Goal: Find specific page/section: Find specific page/section

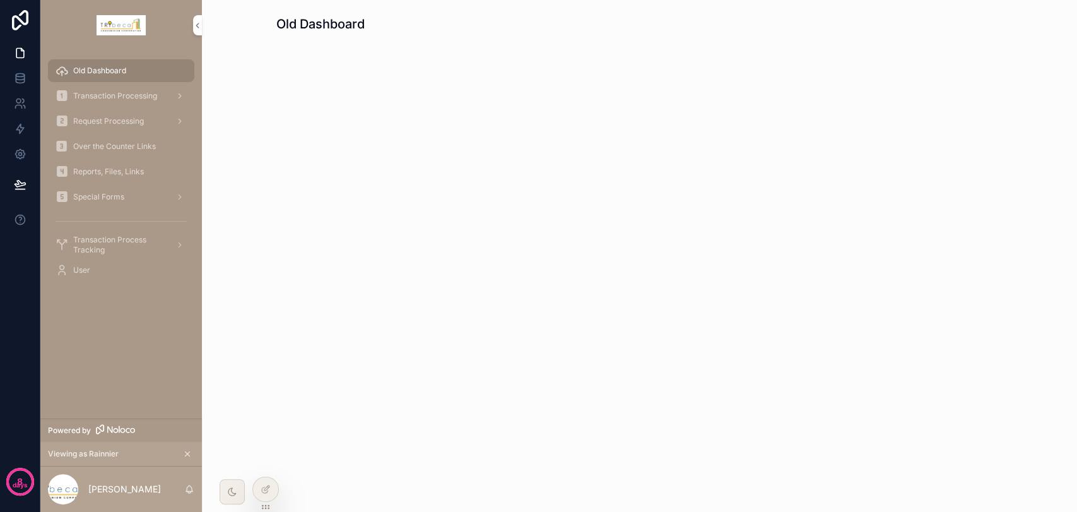
click at [143, 173] on span "Reports, Files, Links" at bounding box center [108, 172] width 71 height 10
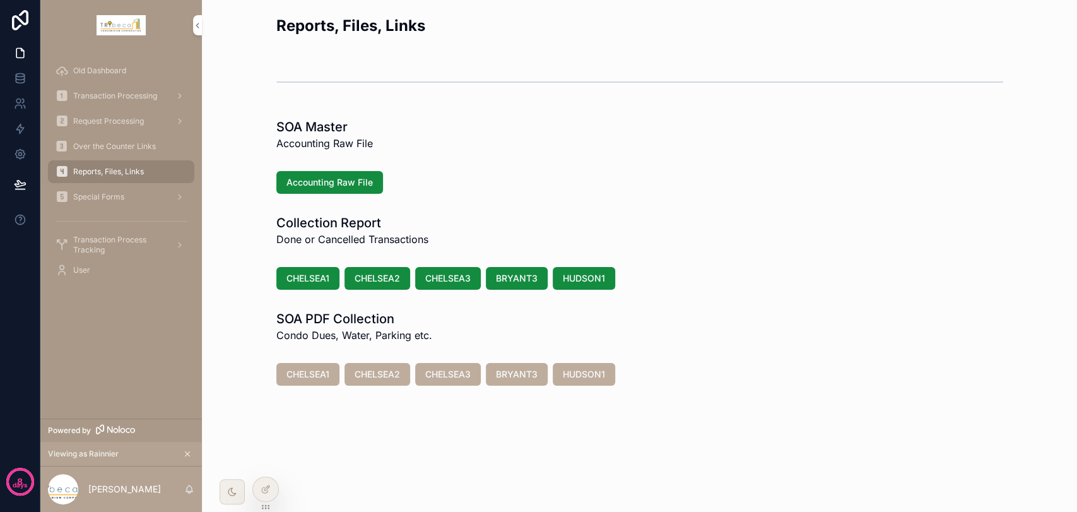
click at [148, 197] on div "Special Forms" at bounding box center [121, 197] width 131 height 20
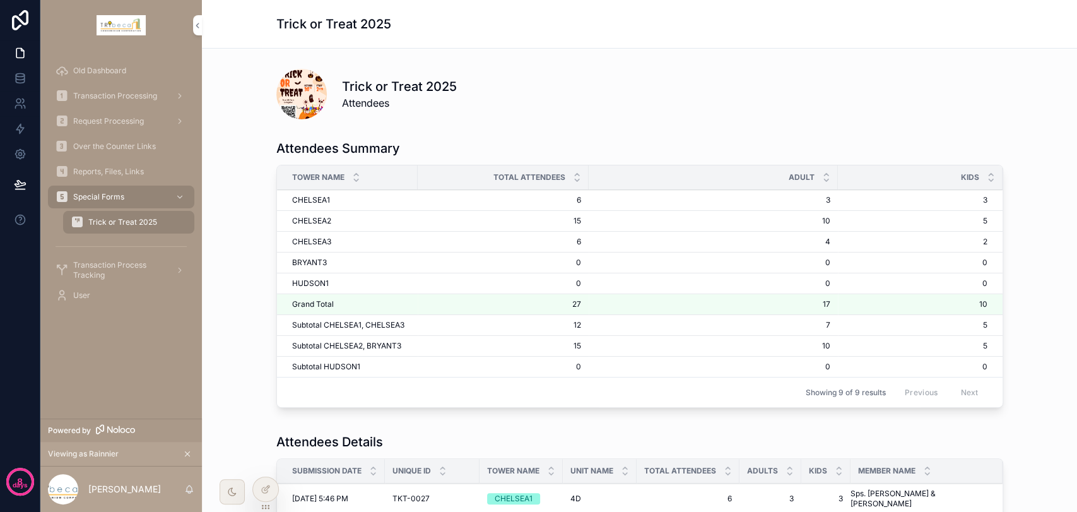
click at [146, 173] on div "Reports, Files, Links" at bounding box center [121, 171] width 131 height 20
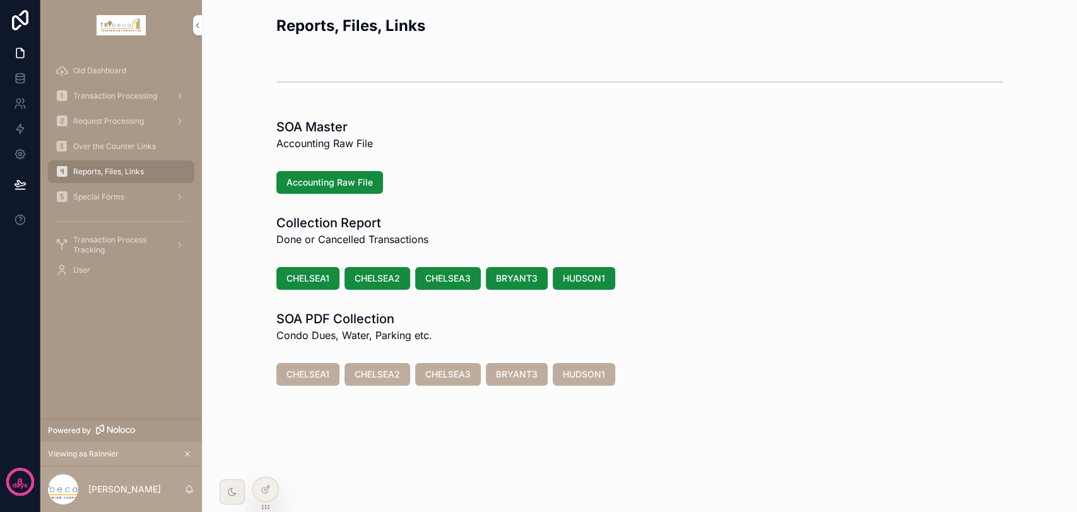
click at [131, 138] on div "Over the Counter Links" at bounding box center [121, 146] width 131 height 20
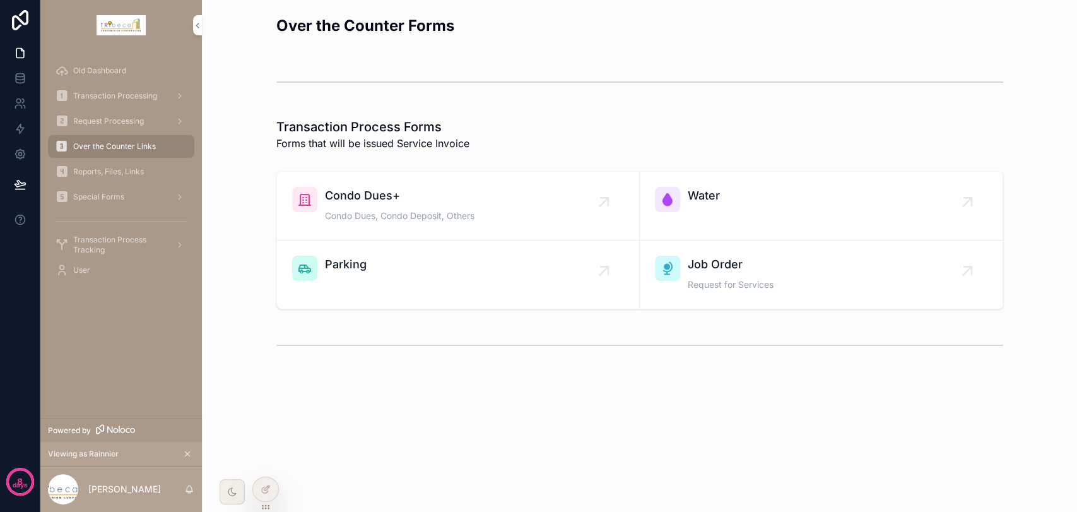
click at [130, 95] on span "Transaction Processing" at bounding box center [115, 96] width 84 height 10
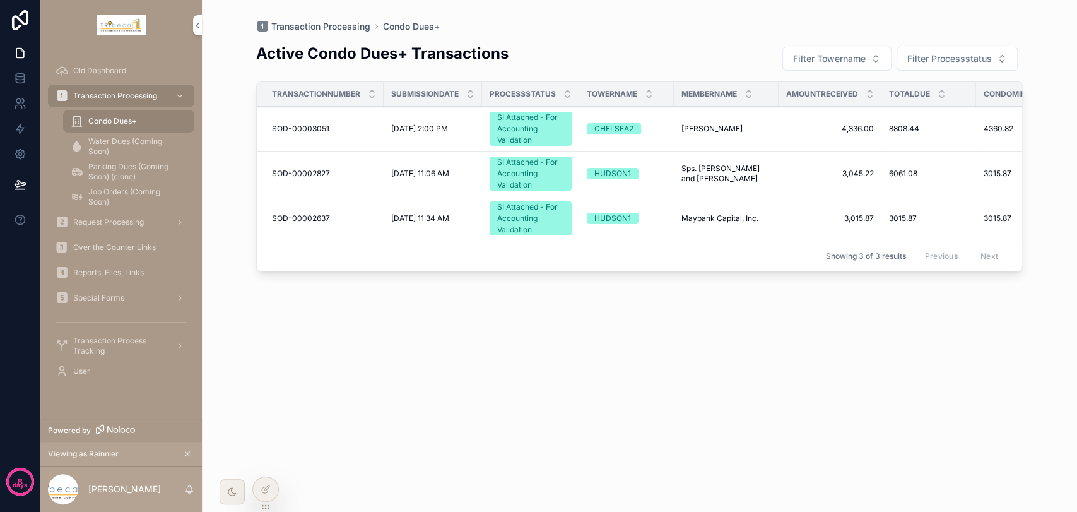
click at [139, 70] on div "Old Dashboard" at bounding box center [121, 71] width 131 height 20
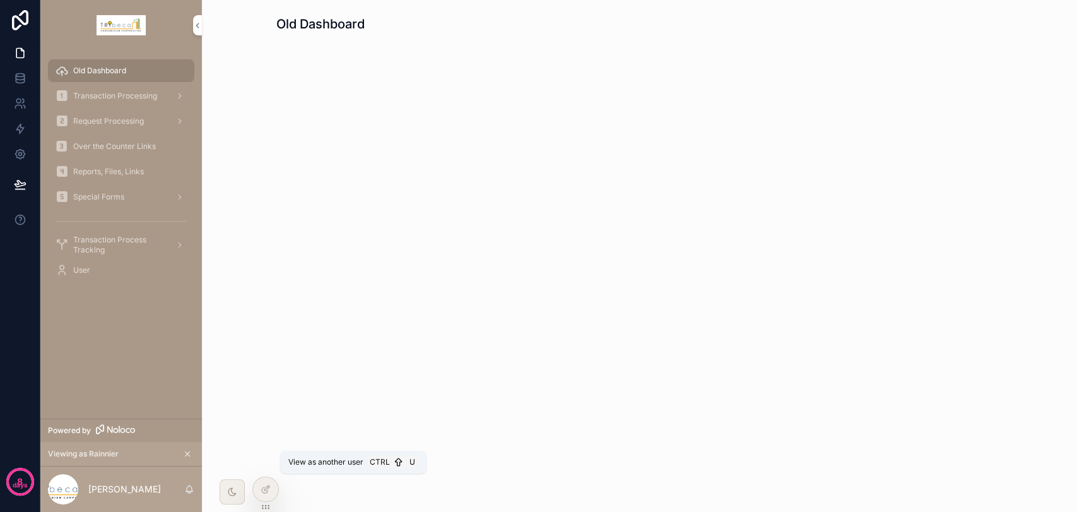
click at [0, 0] on icon at bounding box center [0, 0] width 0 height 0
click at [261, 491] on icon at bounding box center [266, 489] width 10 height 10
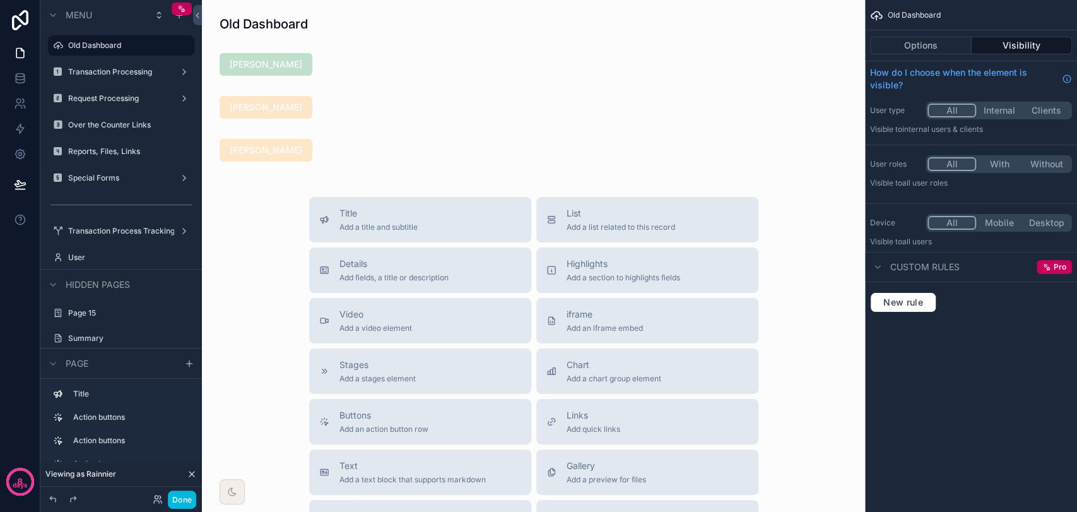
click at [438, 144] on div "scrollable content" at bounding box center [533, 150] width 643 height 33
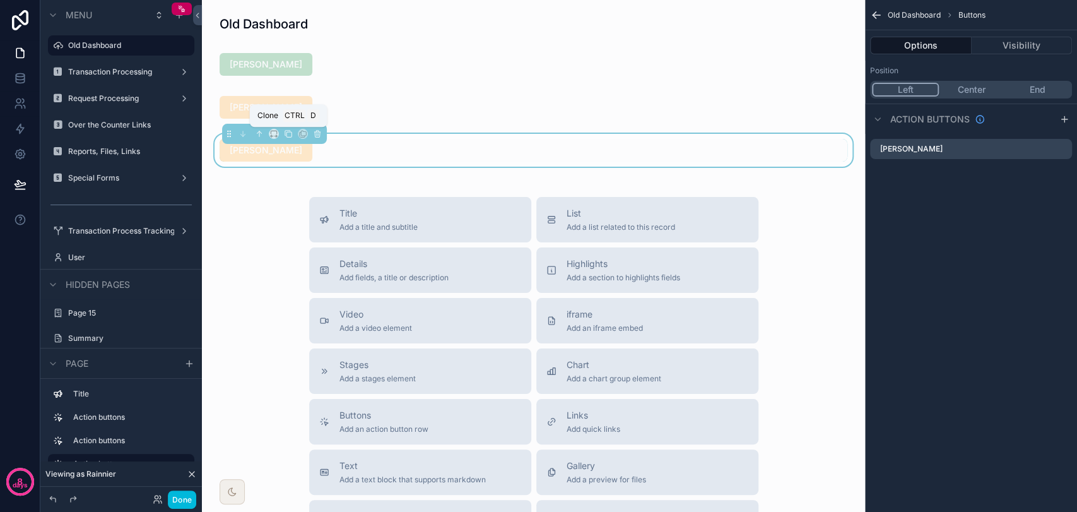
click at [285, 132] on icon "scrollable content" at bounding box center [288, 133] width 9 height 9
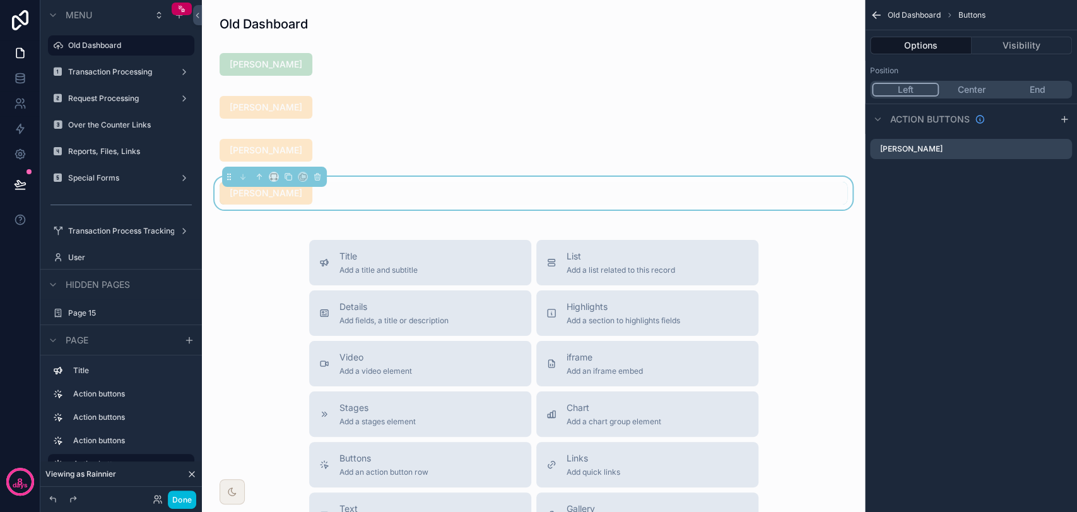
click at [316, 199] on div "[PERSON_NAME]" at bounding box center [534, 193] width 628 height 23
click at [0, 0] on icon "scrollable content" at bounding box center [0, 0] width 0 height 0
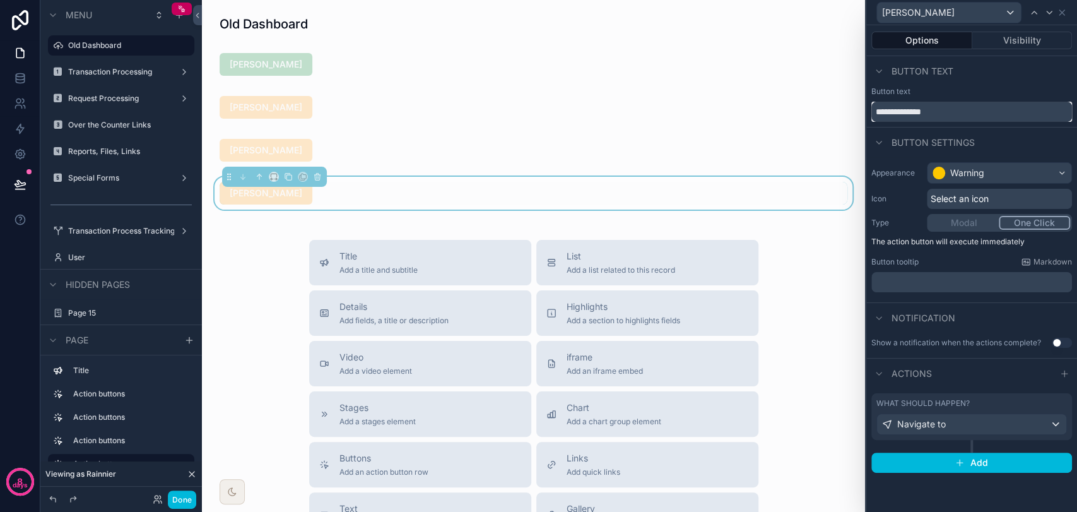
click at [959, 114] on input "**********" at bounding box center [971, 112] width 201 height 20
type input "**********"
click at [997, 425] on div "Navigate to" at bounding box center [971, 424] width 189 height 20
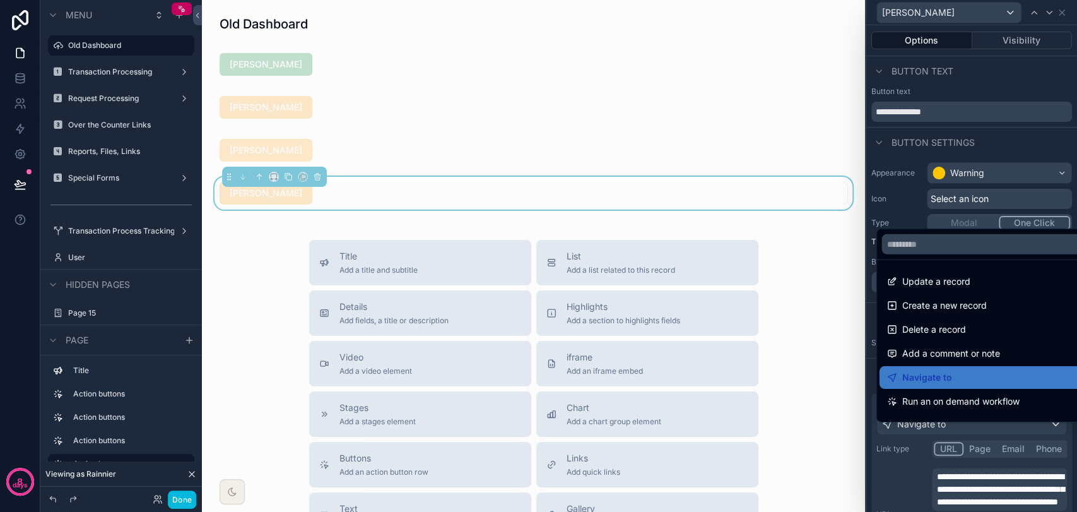
click at [977, 425] on div at bounding box center [971, 256] width 211 height 512
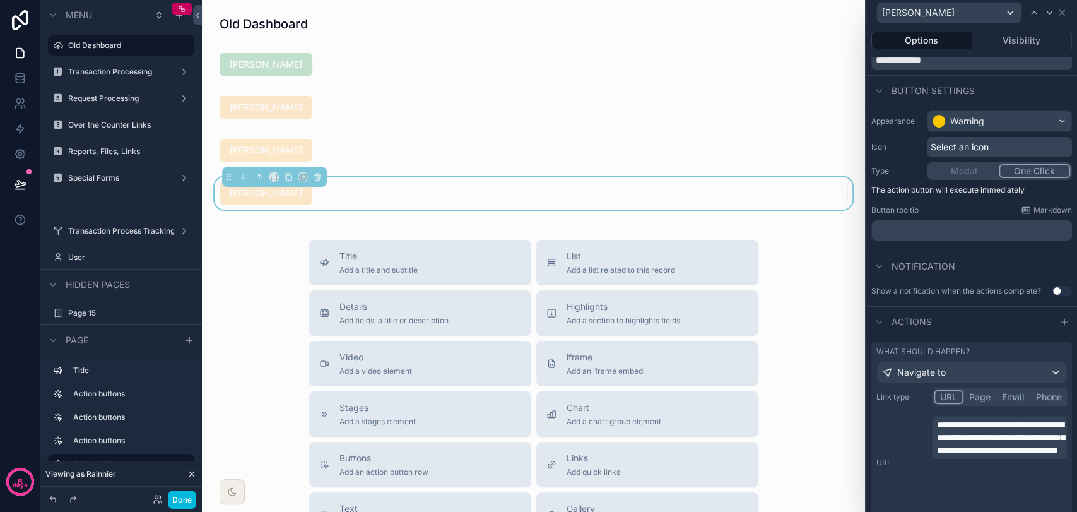
scroll to position [140, 0]
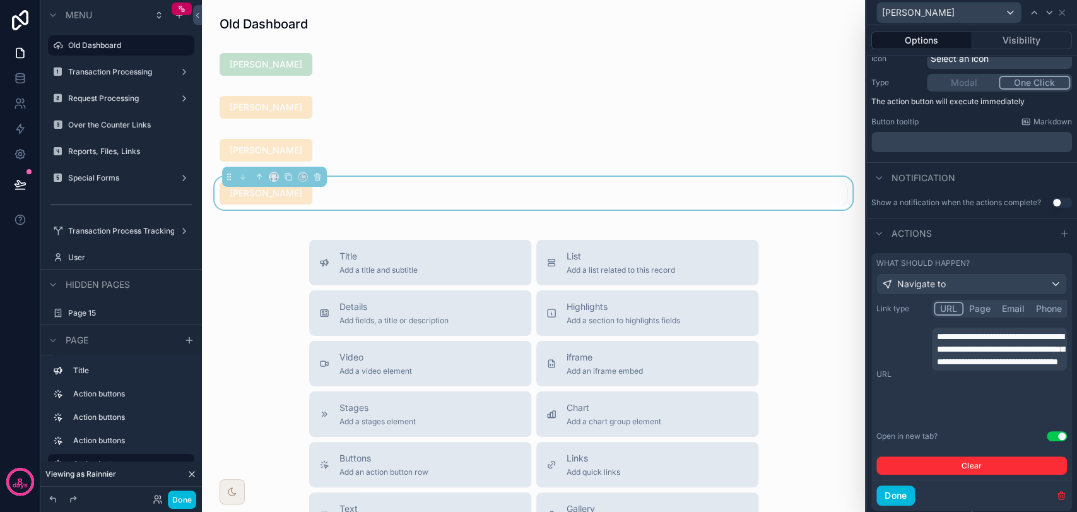
click at [994, 366] on span "**********" at bounding box center [1000, 349] width 127 height 34
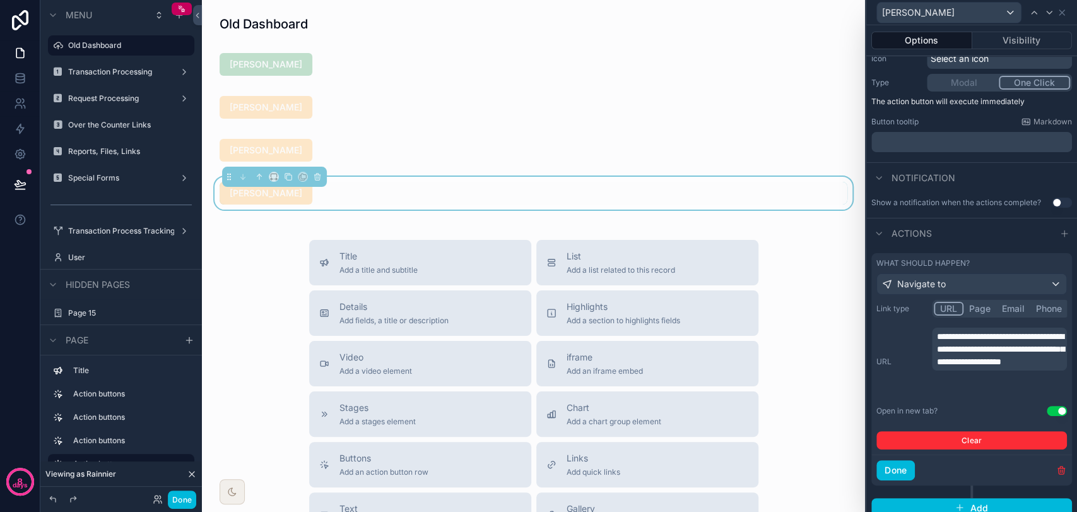
click at [891, 476] on button "Done" at bounding box center [895, 470] width 38 height 20
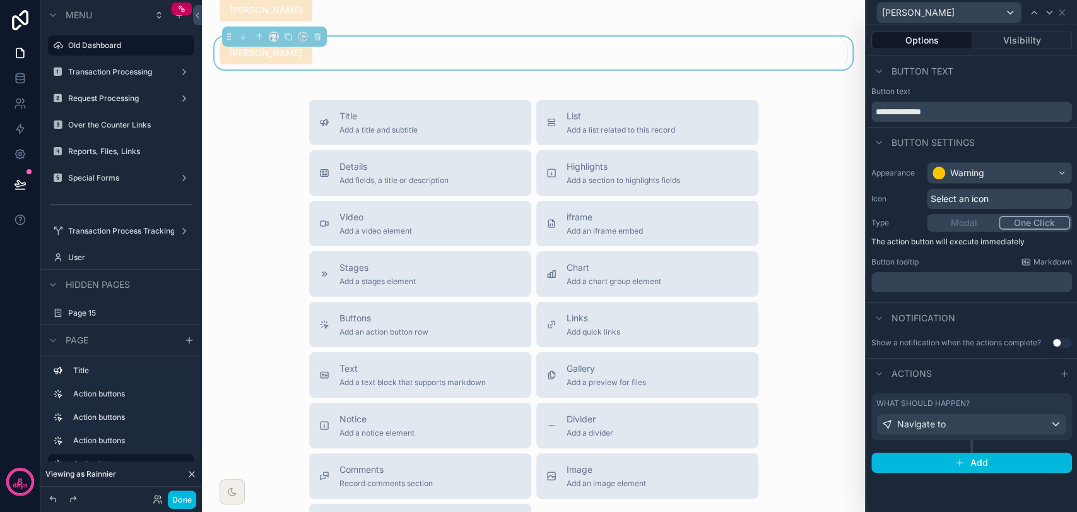
scroll to position [0, 0]
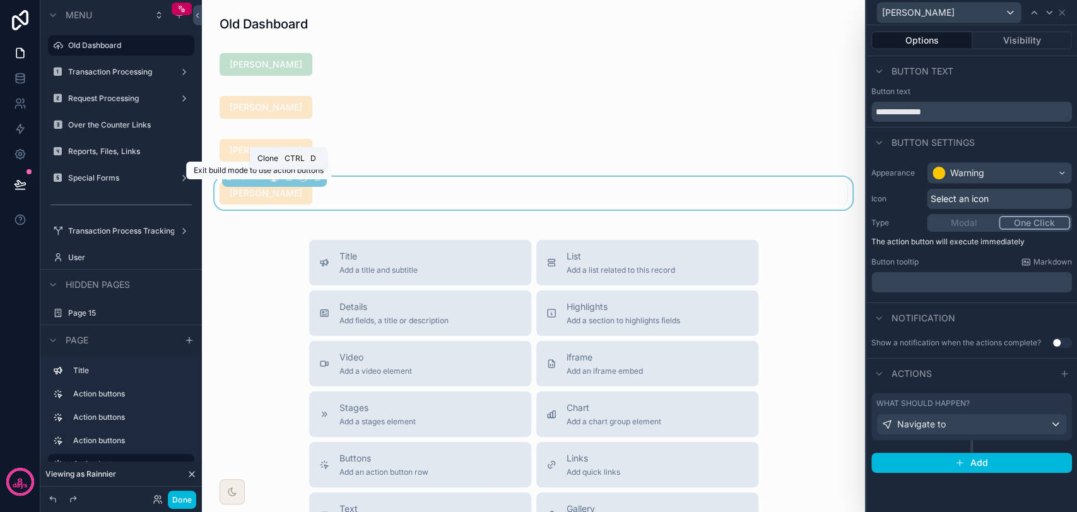
click at [284, 183] on button "scrollable content" at bounding box center [288, 177] width 14 height 14
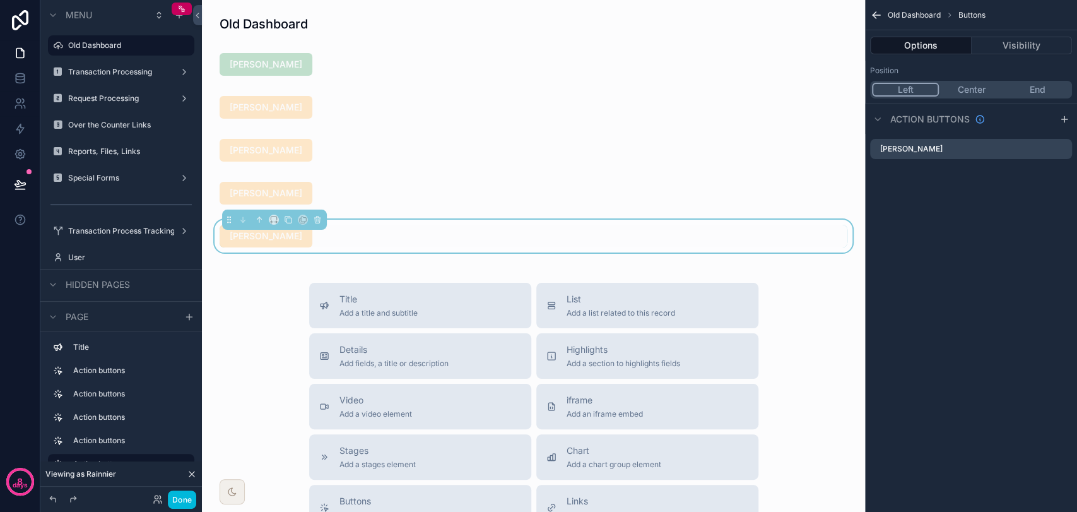
click at [314, 237] on div "[PERSON_NAME]" at bounding box center [534, 236] width 628 height 23
click at [0, 0] on icon "scrollable content" at bounding box center [0, 0] width 0 height 0
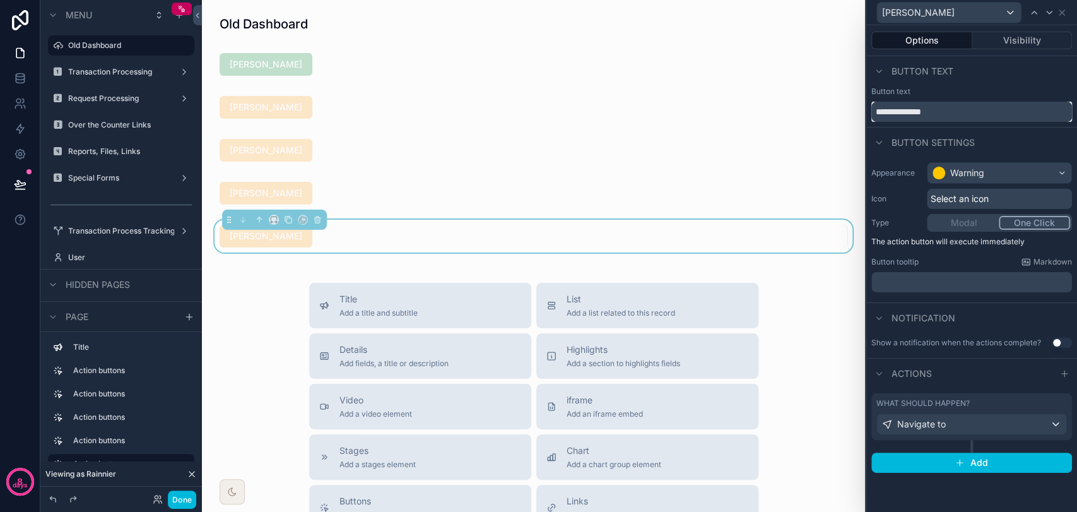
click at [984, 117] on input "**********" at bounding box center [971, 112] width 201 height 20
type input "**********"
click at [1031, 427] on div "Navigate to" at bounding box center [971, 424] width 189 height 20
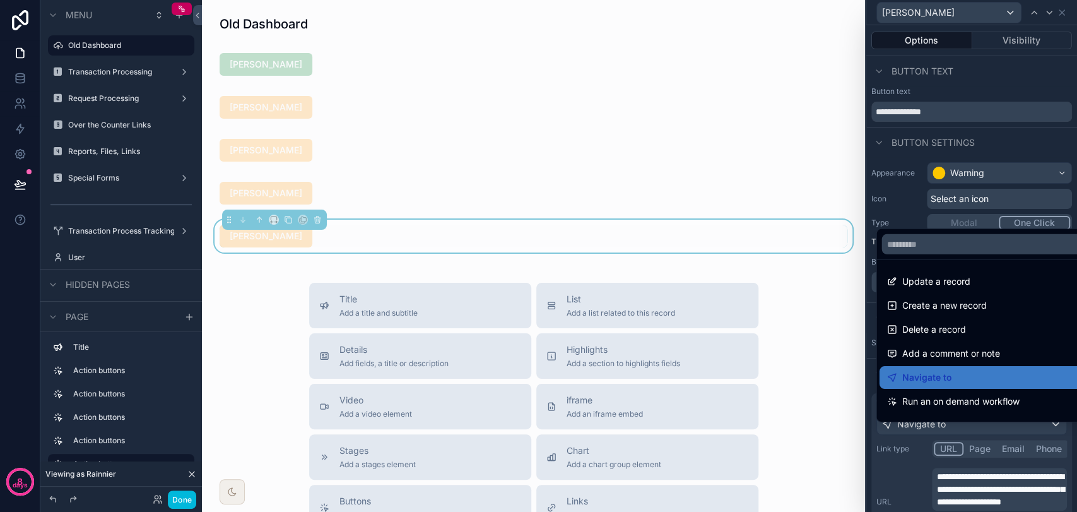
click at [1028, 437] on div at bounding box center [971, 256] width 211 height 512
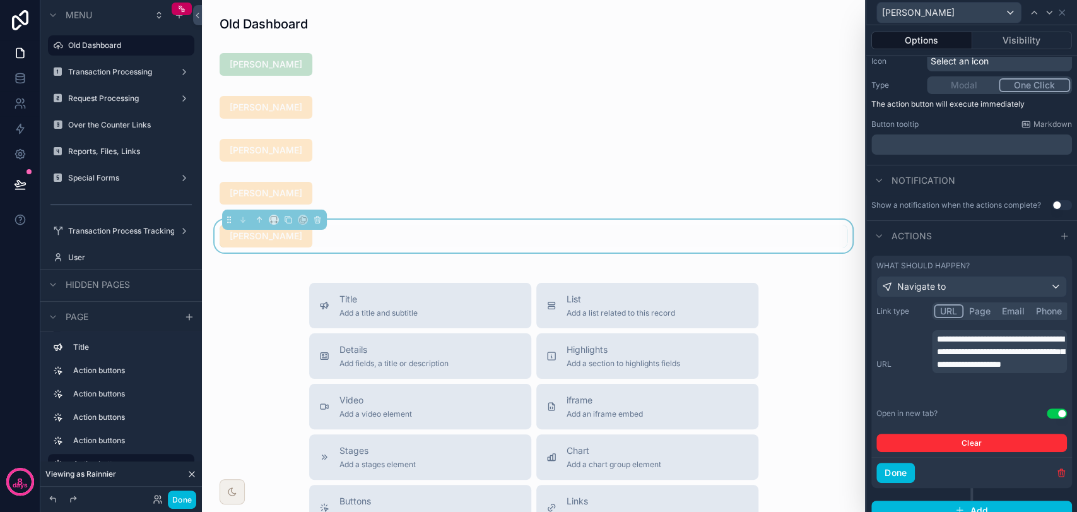
scroll to position [160, 0]
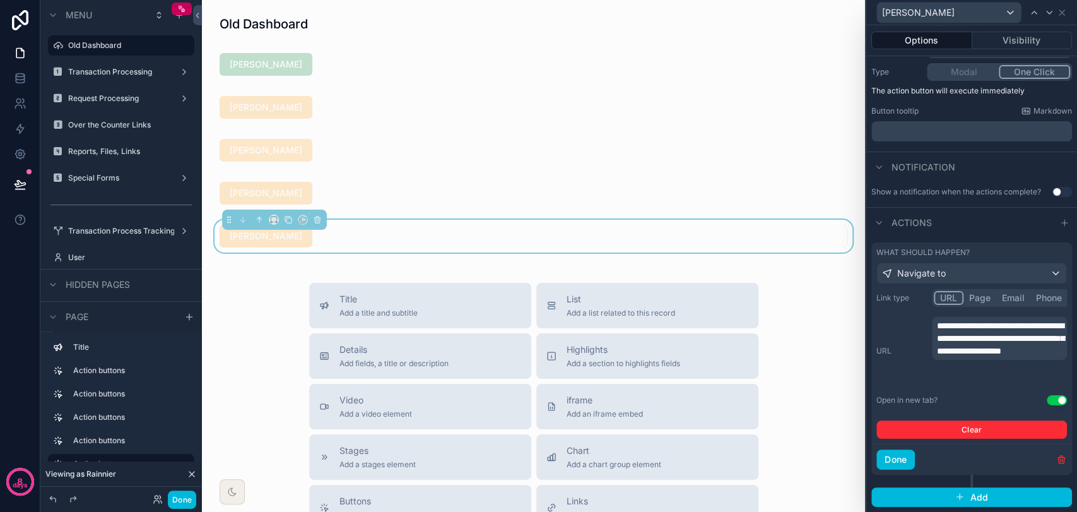
click at [1025, 354] on span "**********" at bounding box center [1000, 338] width 127 height 34
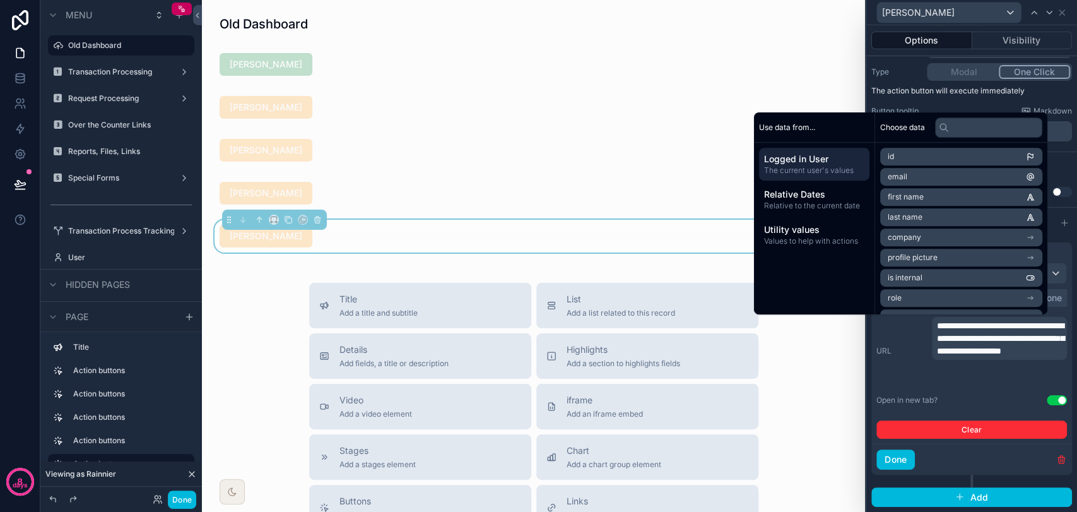
scroll to position [185, 0]
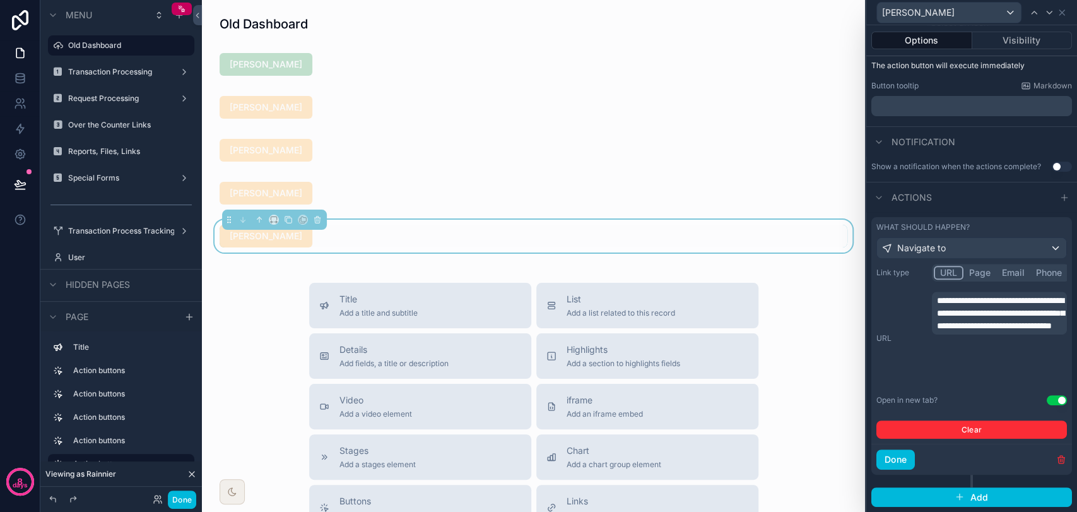
click at [901, 465] on button "Done" at bounding box center [895, 459] width 38 height 20
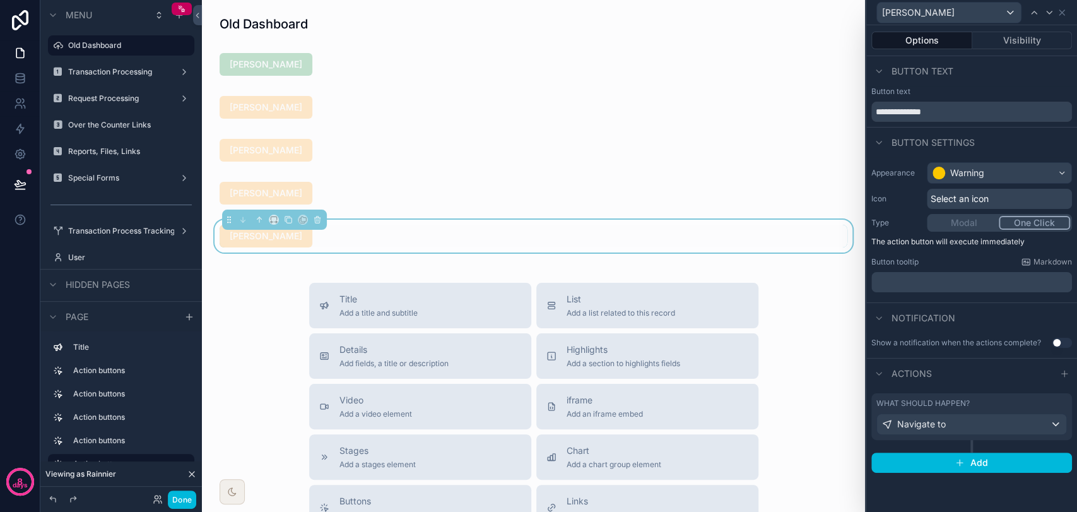
click at [1002, 44] on button "Visibility" at bounding box center [1022, 41] width 100 height 18
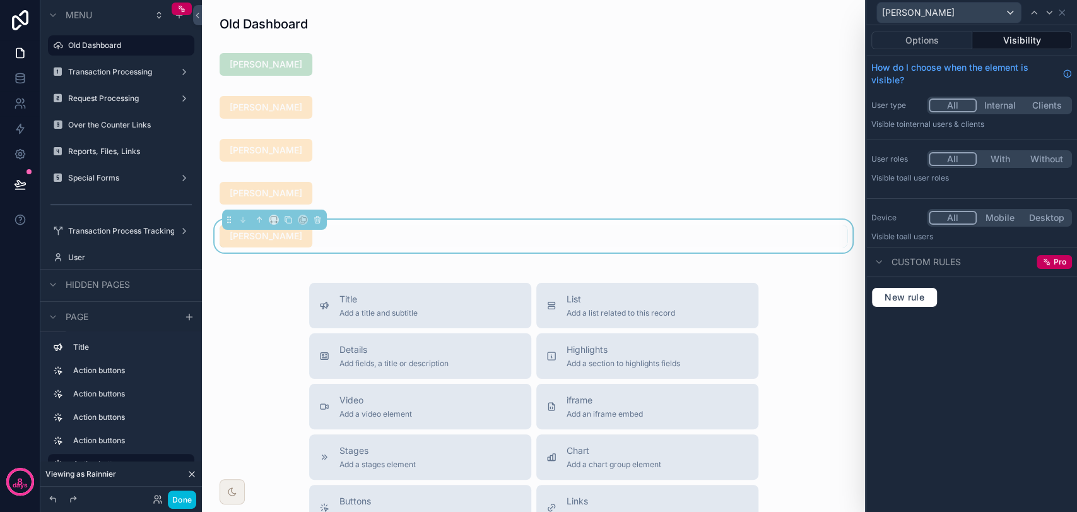
click at [434, 203] on div "scrollable content" at bounding box center [533, 193] width 643 height 33
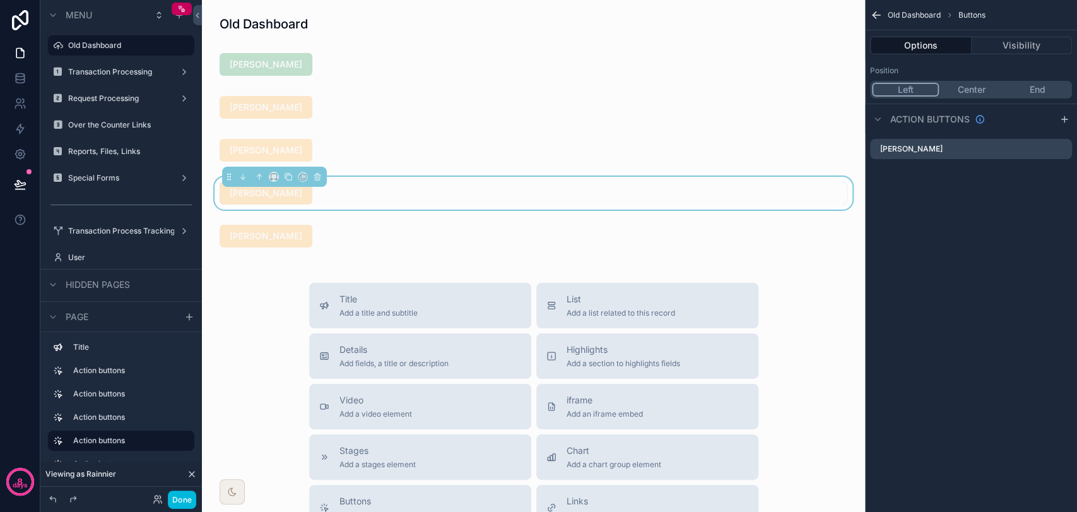
click at [994, 49] on button "Visibility" at bounding box center [1021, 46] width 101 height 18
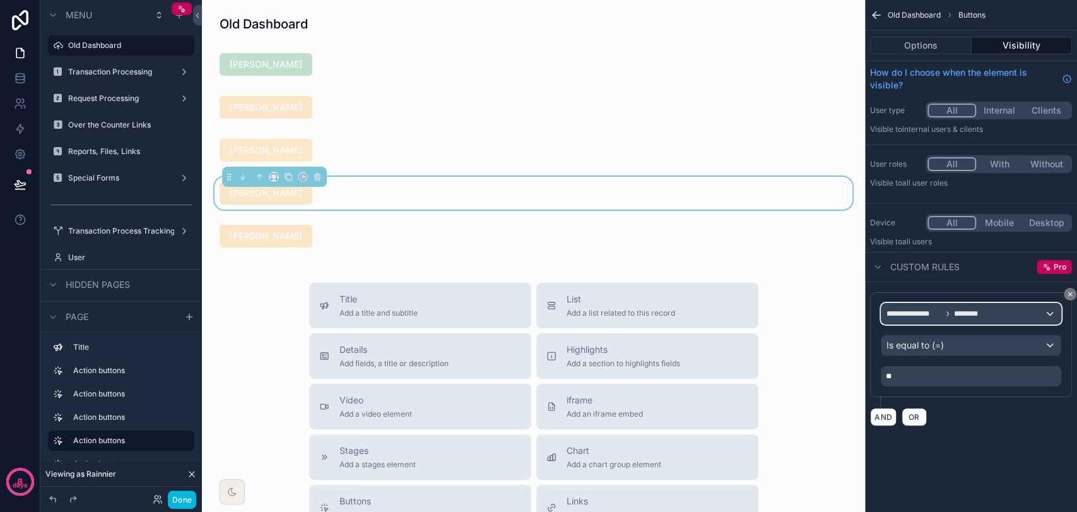
click at [953, 319] on div "**********" at bounding box center [970, 313] width 179 height 20
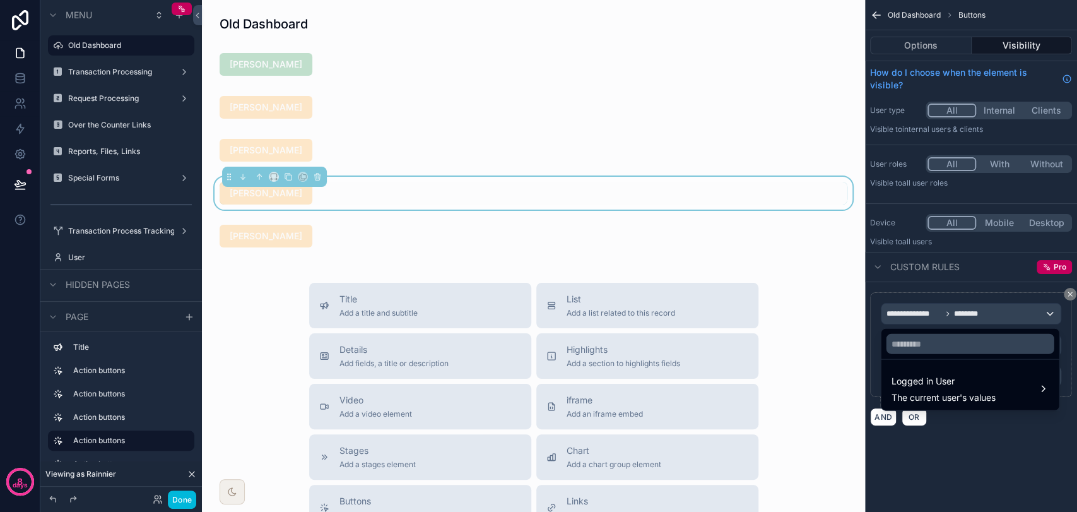
click at [957, 382] on span "Logged in User" at bounding box center [943, 380] width 104 height 15
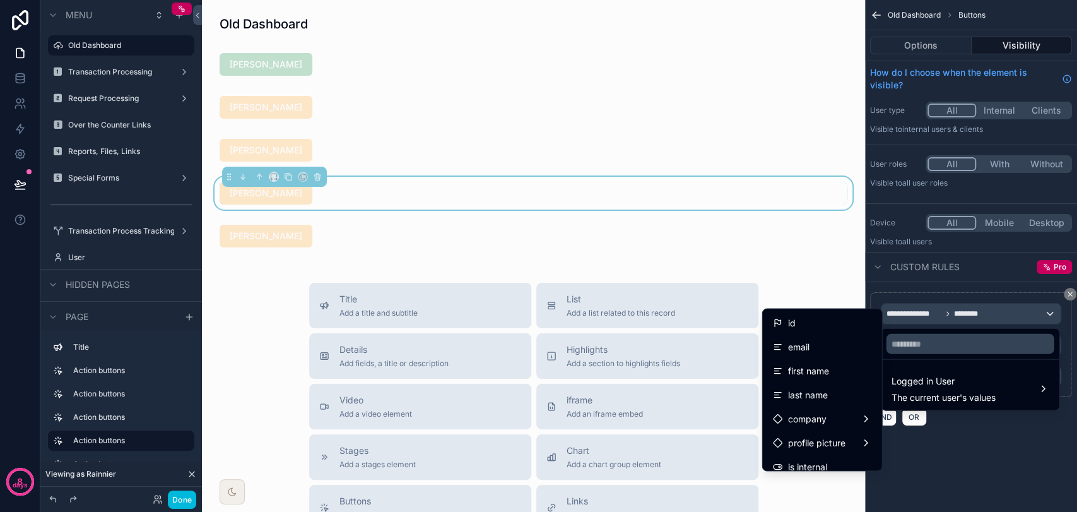
click at [828, 363] on div "first name" at bounding box center [822, 370] width 99 height 15
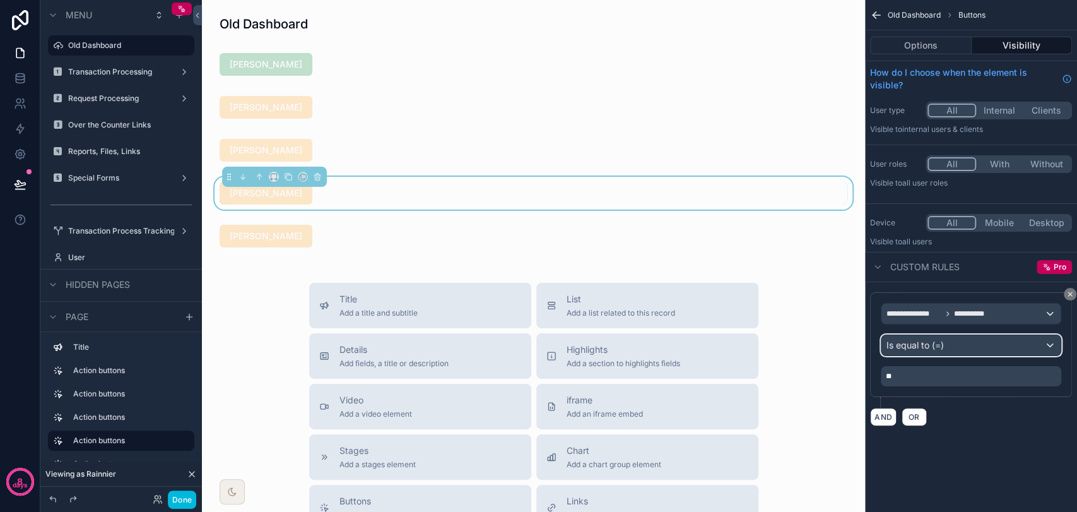
click at [908, 346] on span "Is equal to (=)" at bounding box center [914, 345] width 57 height 13
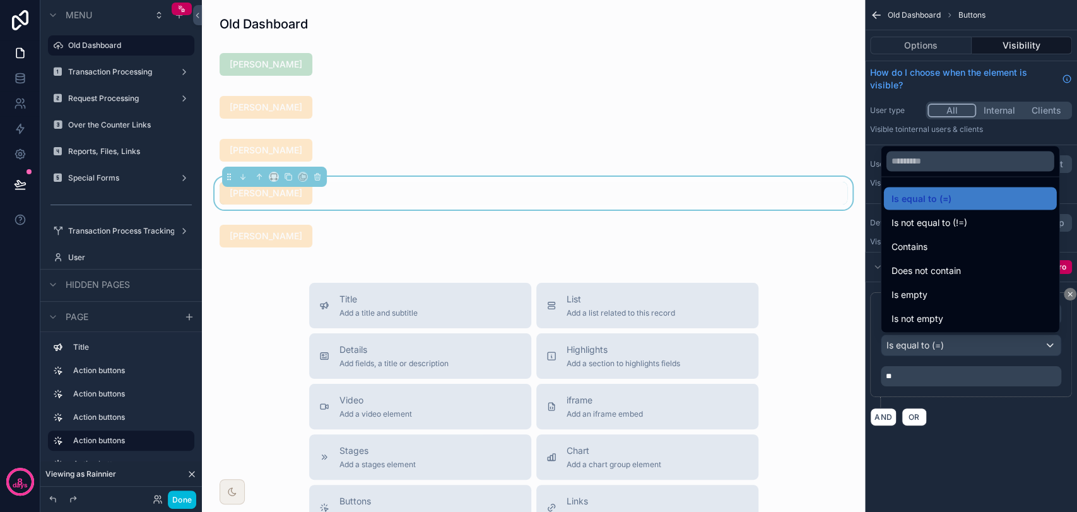
click at [908, 346] on div "scrollable content" at bounding box center [538, 256] width 1077 height 512
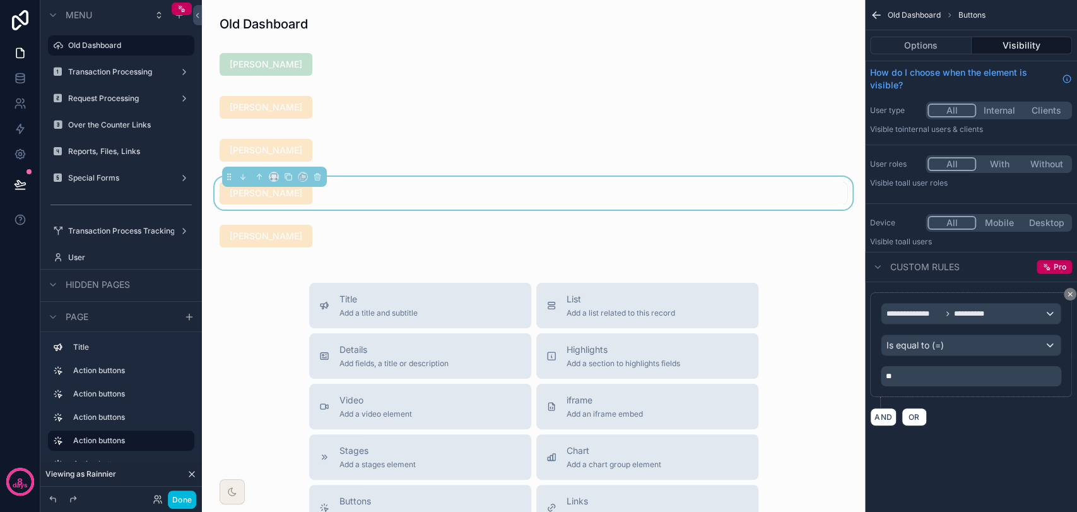
drag, startPoint x: 918, startPoint y: 370, endPoint x: 908, endPoint y: 370, distance: 10.1
click at [908, 370] on div "**" at bounding box center [971, 376] width 180 height 20
drag, startPoint x: 908, startPoint y: 375, endPoint x: 882, endPoint y: 377, distance: 25.9
click at [883, 377] on div "**" at bounding box center [971, 376] width 180 height 20
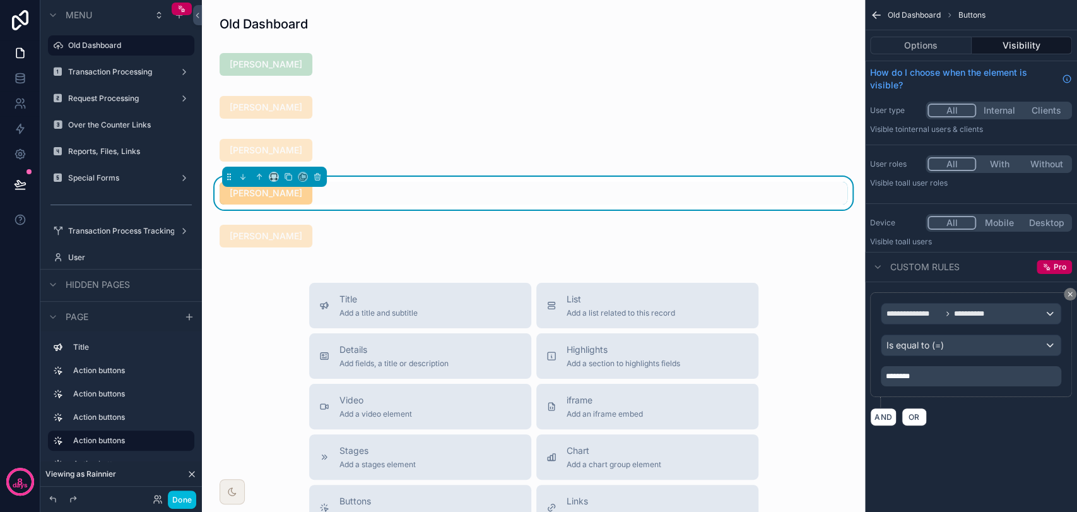
click at [985, 455] on div "**********" at bounding box center [971, 256] width 212 height 512
click at [693, 243] on div "scrollable content" at bounding box center [533, 236] width 643 height 33
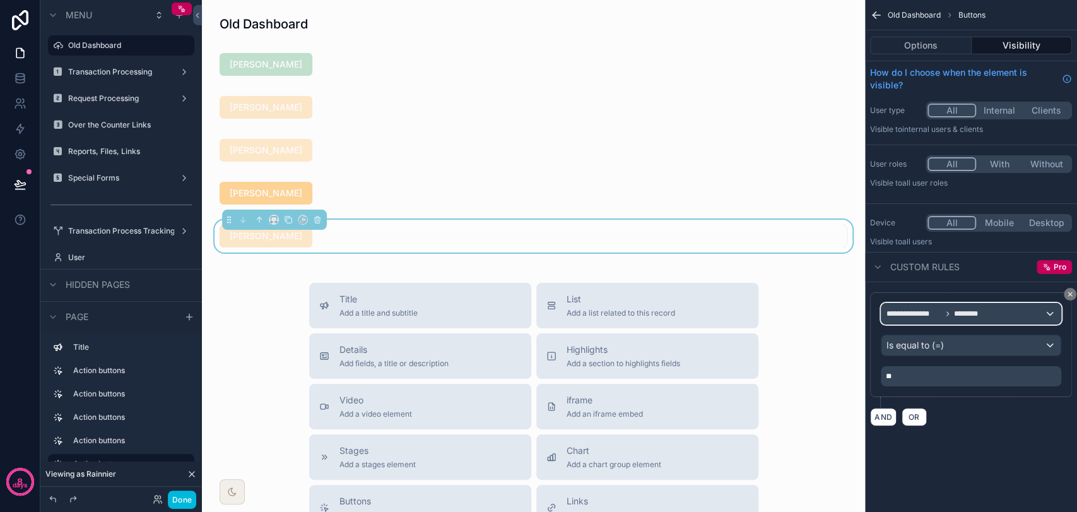
click at [949, 310] on icon "scrollable content" at bounding box center [948, 314] width 8 height 8
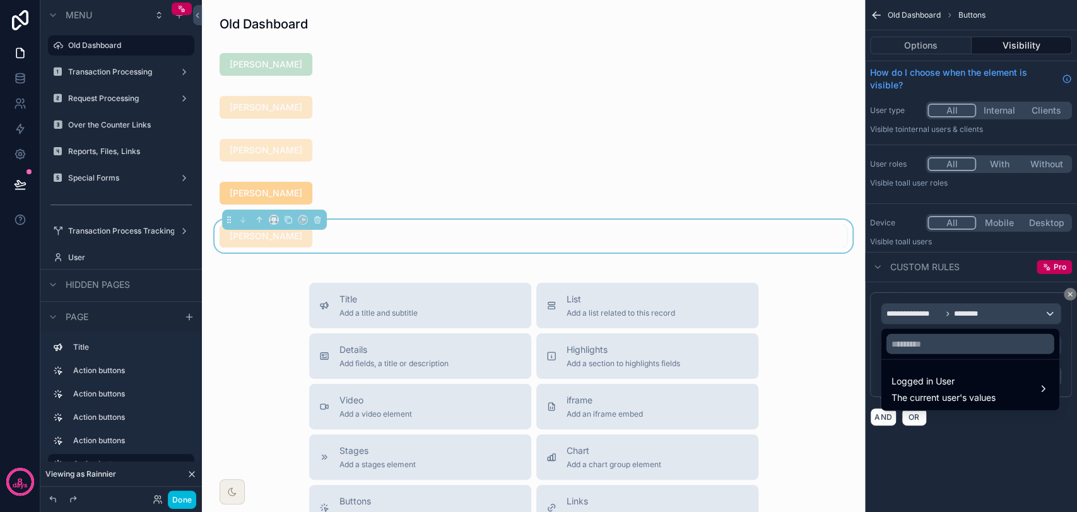
click at [949, 385] on span "Logged in User" at bounding box center [943, 380] width 104 height 15
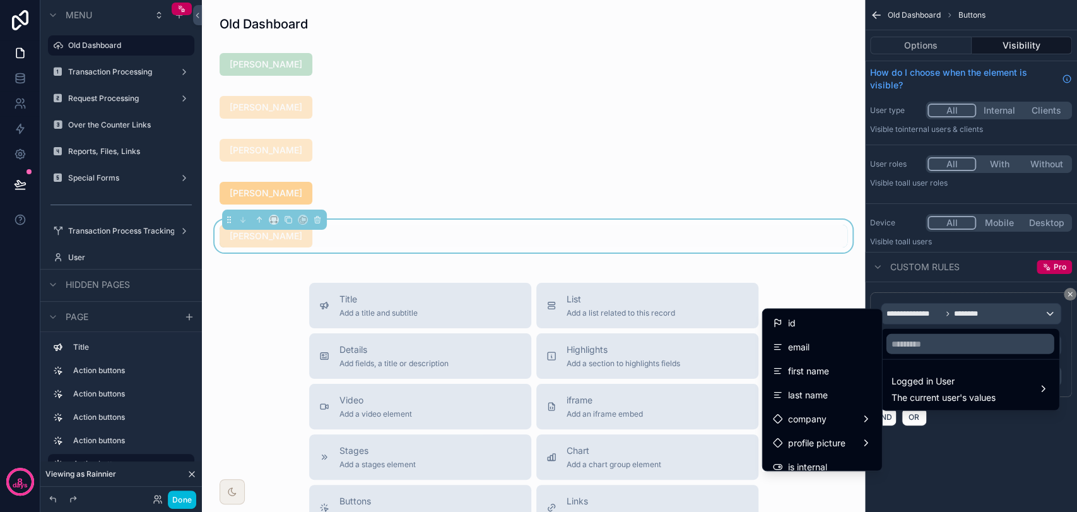
click at [818, 372] on div "first name" at bounding box center [822, 370] width 99 height 15
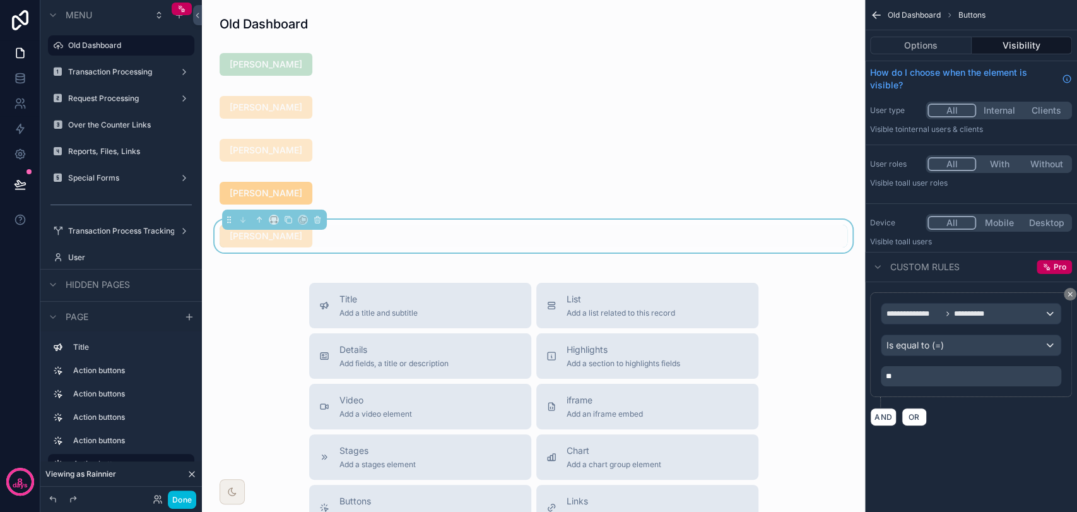
click at [939, 377] on p "**" at bounding box center [972, 376] width 173 height 10
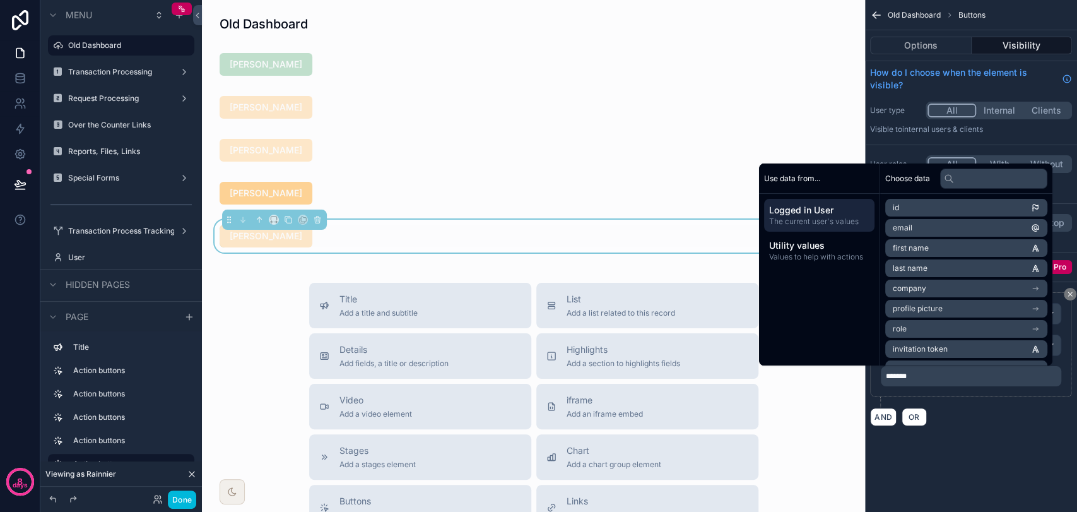
click at [1021, 434] on div "**********" at bounding box center [971, 359] width 212 height 154
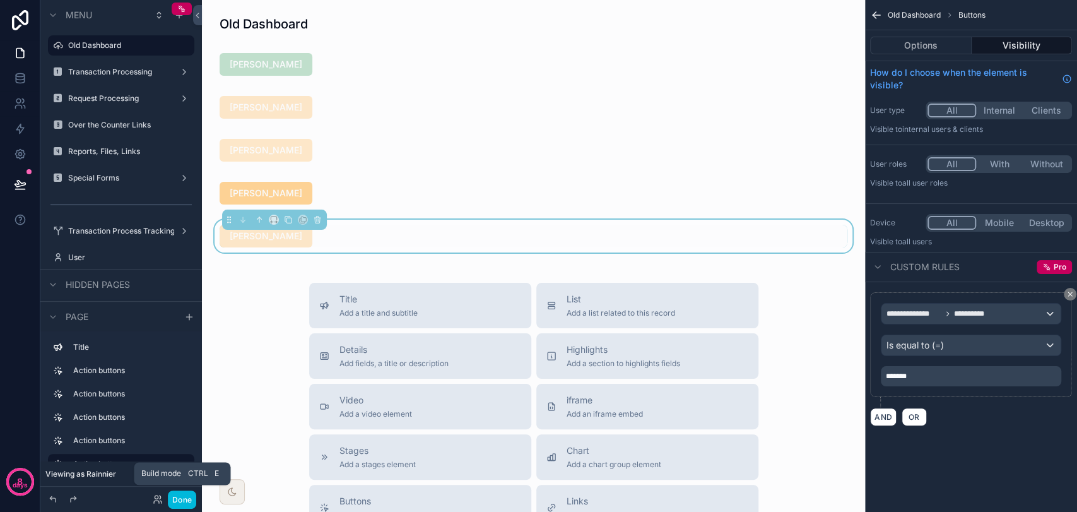
click at [184, 498] on button "Done" at bounding box center [182, 499] width 28 height 18
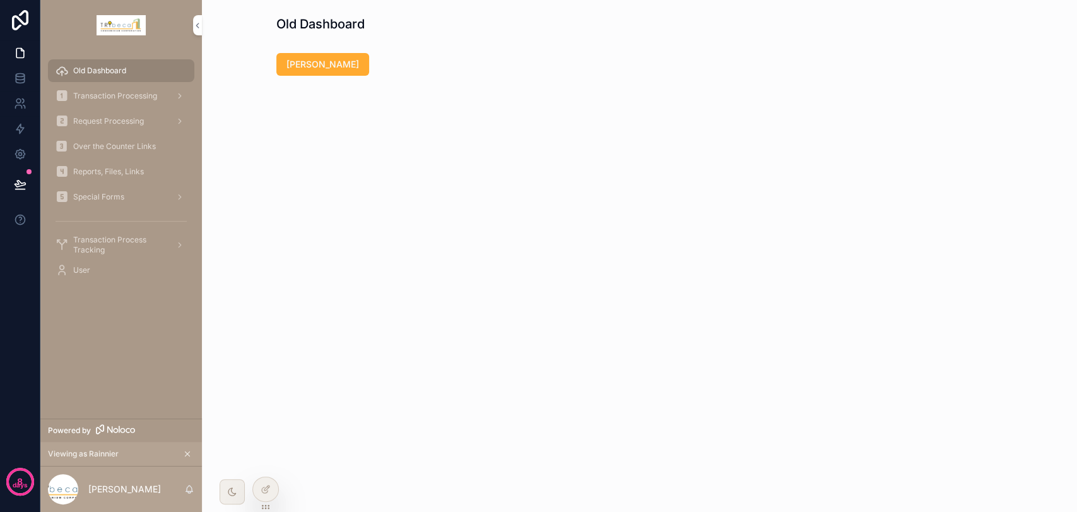
click at [0, 0] on icon at bounding box center [0, 0] width 0 height 0
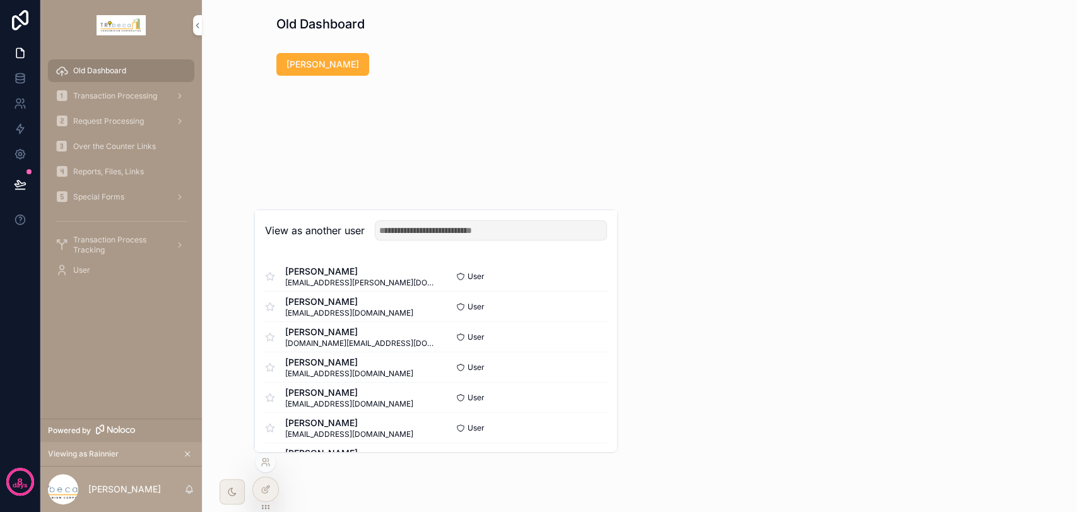
click at [0, 0] on button "Select" at bounding box center [0, 0] width 0 height 0
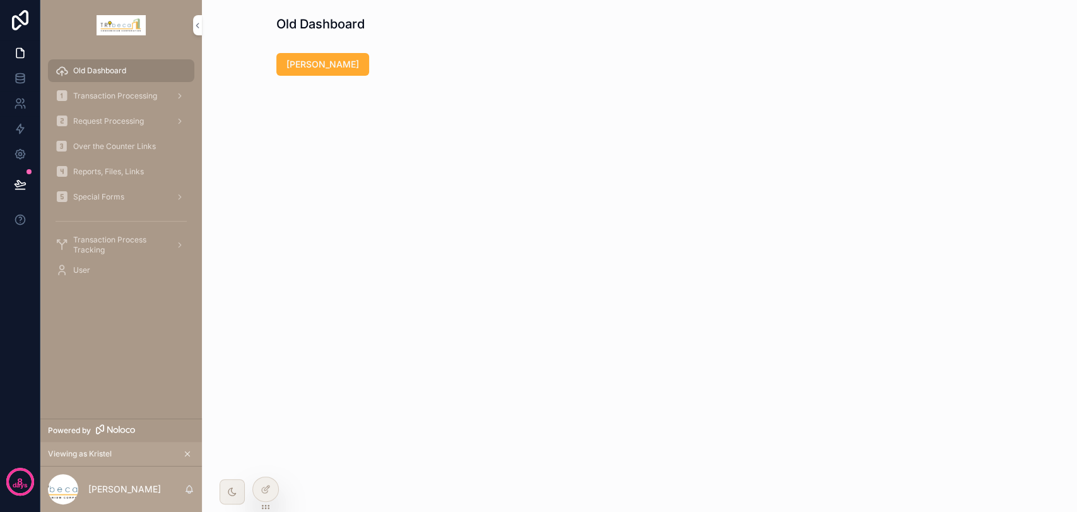
click at [120, 168] on span "Reports, Files, Links" at bounding box center [108, 172] width 71 height 10
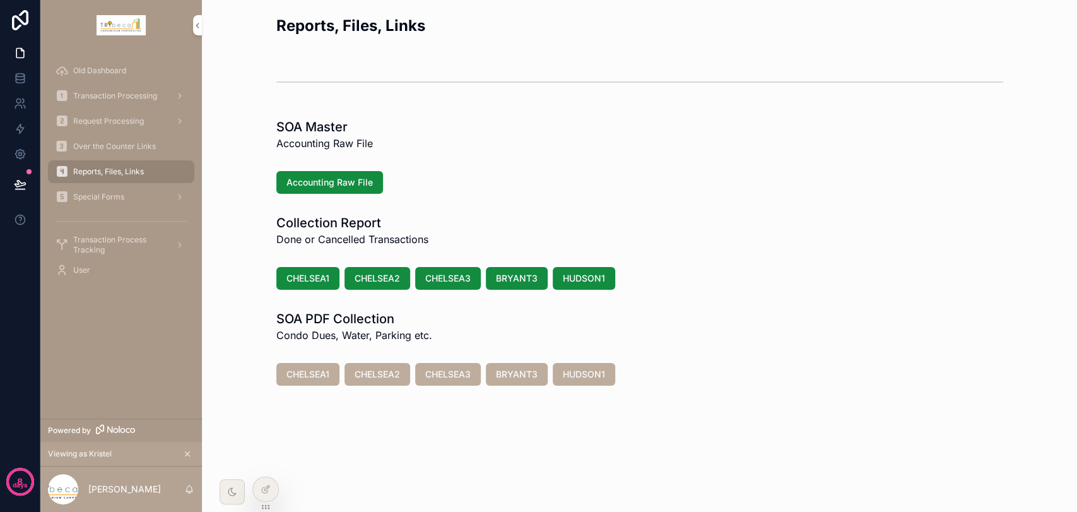
click at [121, 144] on span "Over the Counter Links" at bounding box center [114, 146] width 83 height 10
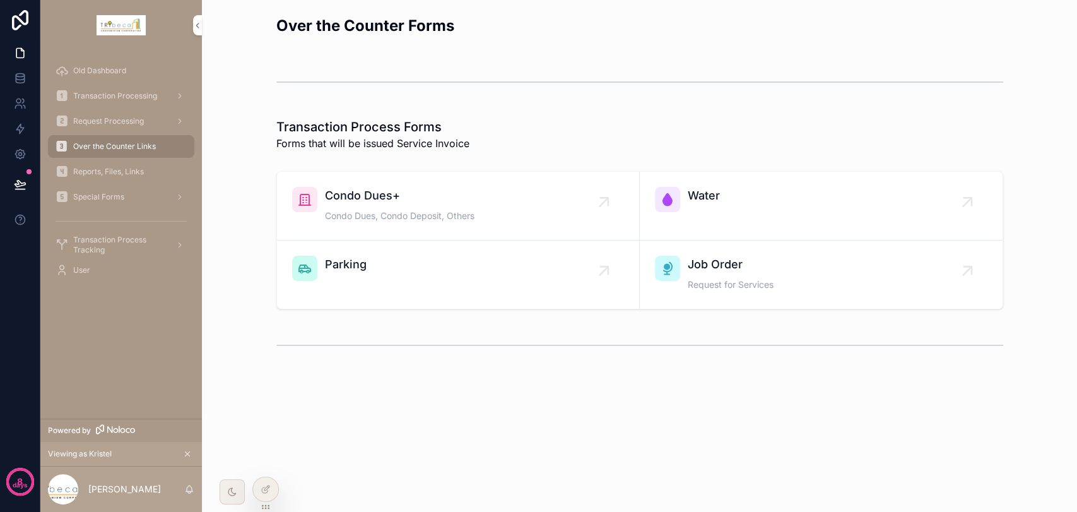
click at [695, 204] on div "Water" at bounding box center [704, 199] width 32 height 25
click at [265, 488] on icon at bounding box center [266, 489] width 10 height 10
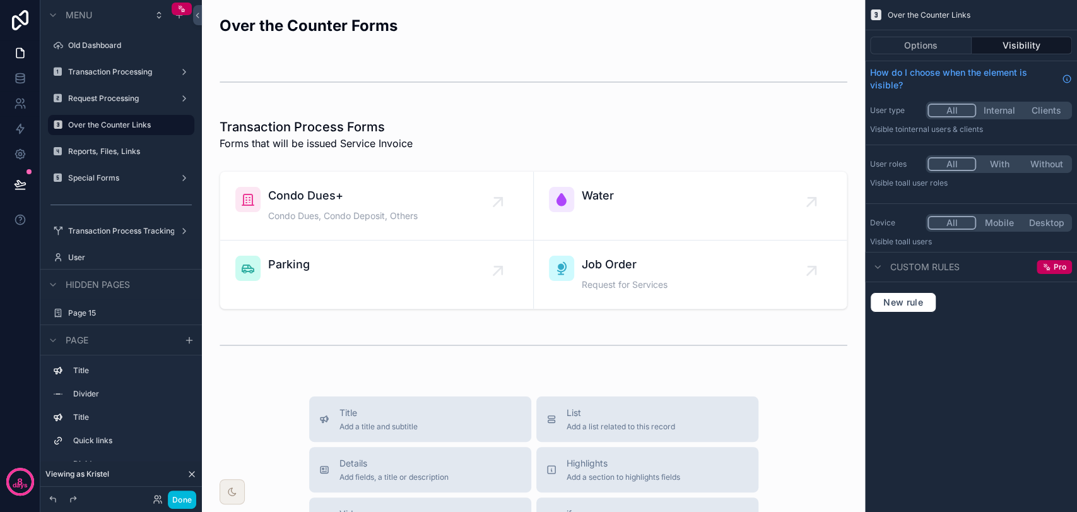
click at [651, 249] on div "scrollable content" at bounding box center [533, 240] width 643 height 148
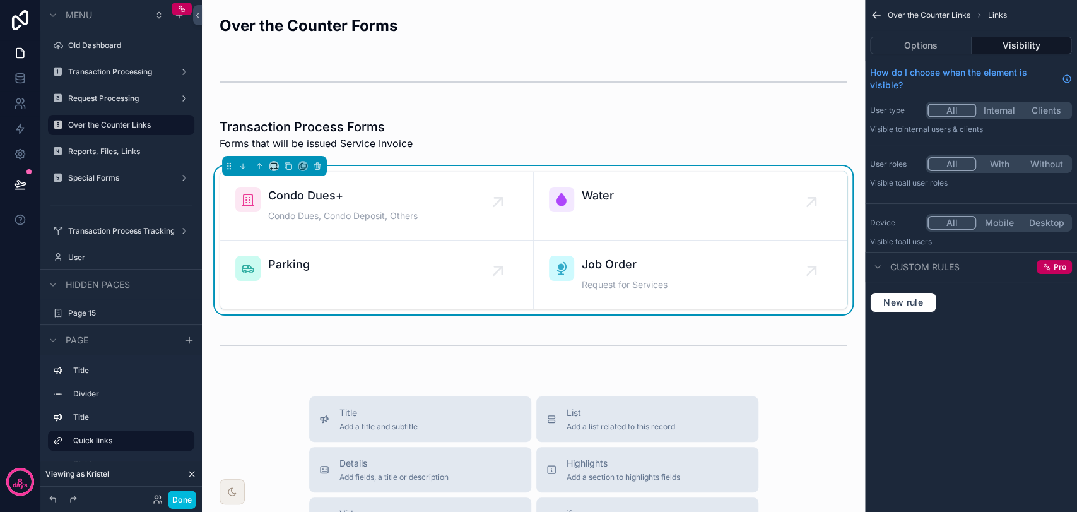
click at [930, 50] on button "Options" at bounding box center [921, 46] width 102 height 18
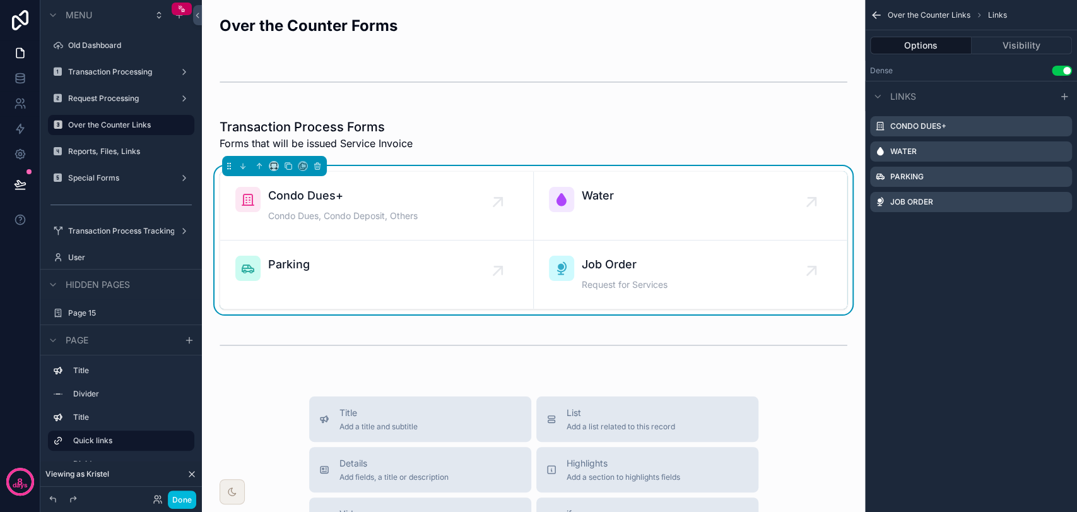
click at [0, 0] on icon "scrollable content" at bounding box center [0, 0] width 0 height 0
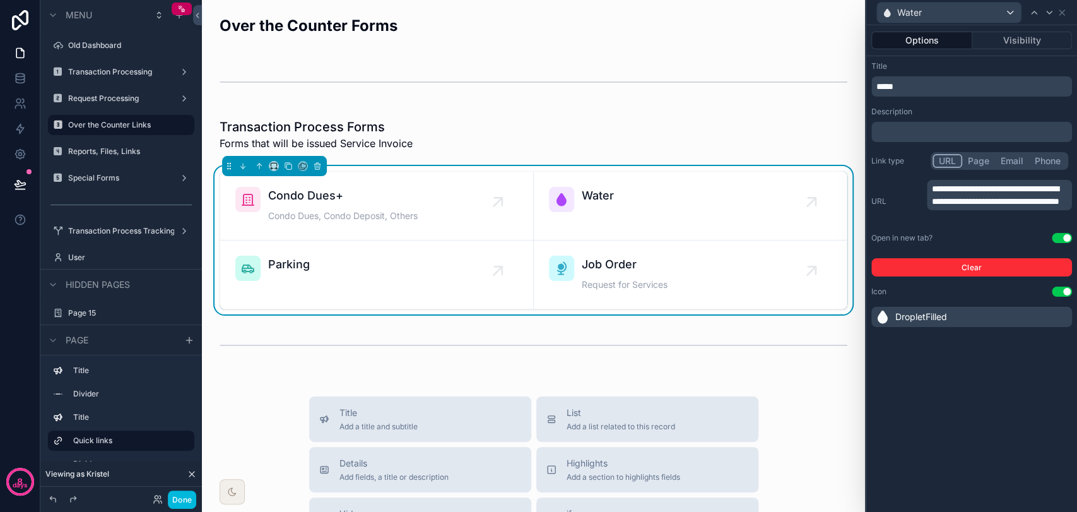
click at [1016, 194] on p "**********" at bounding box center [1001, 194] width 138 height 25
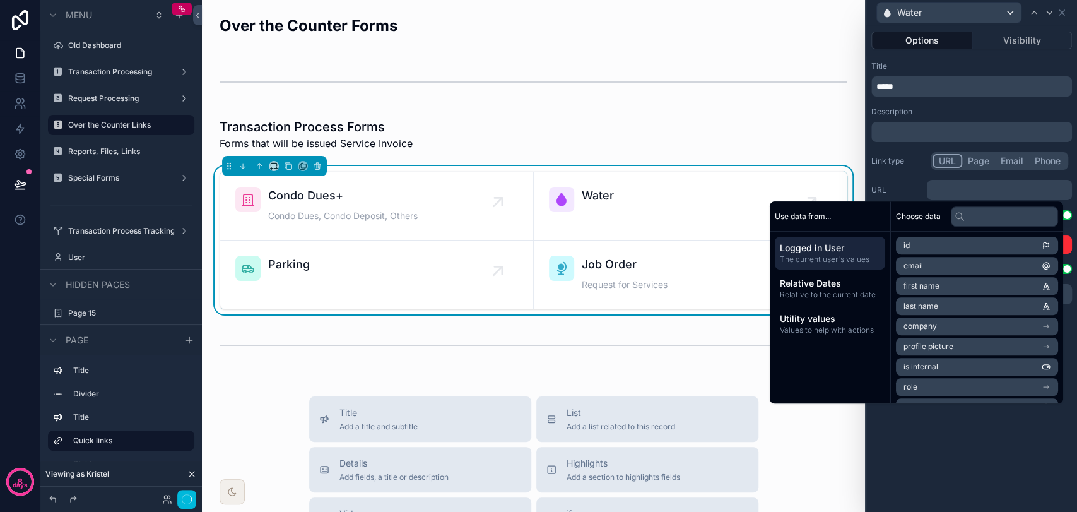
click at [1001, 450] on div "Options Visibility Title ***** Description ﻿ Link type URL Page Email Phone URL…" at bounding box center [971, 268] width 211 height 486
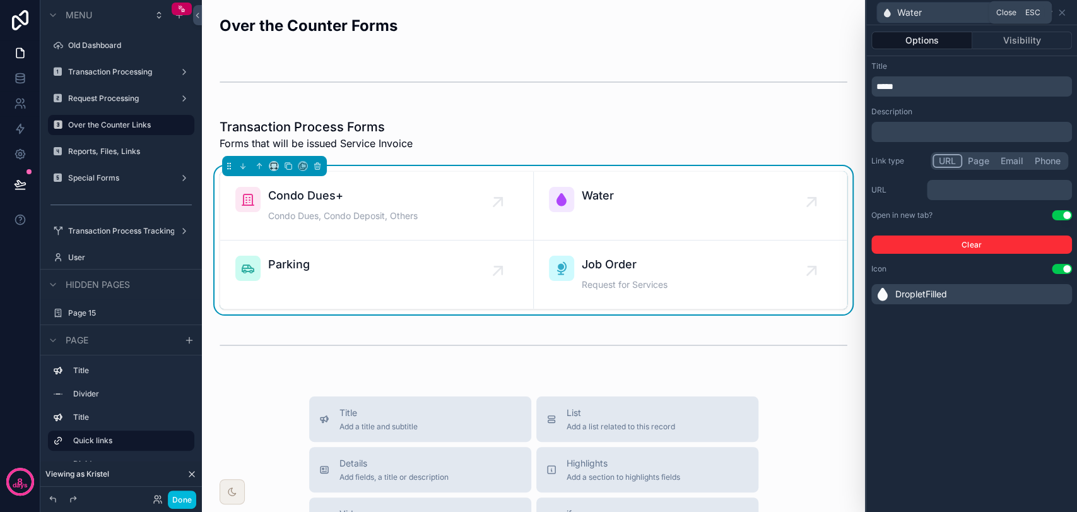
click at [1064, 13] on icon at bounding box center [1062, 13] width 10 height 10
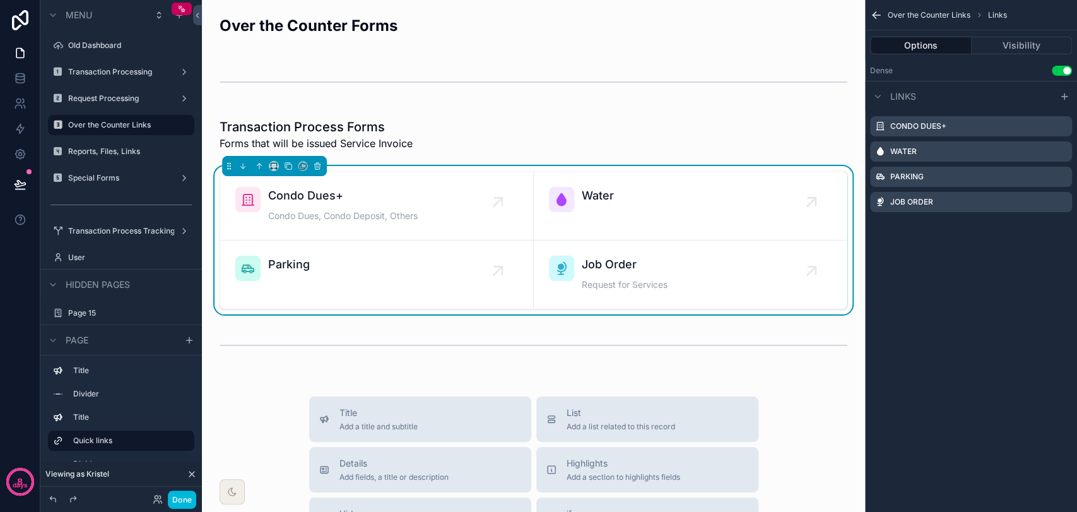
click at [413, 275] on div "Parking" at bounding box center [376, 267] width 283 height 25
click at [0, 0] on icon "scrollable content" at bounding box center [0, 0] width 0 height 0
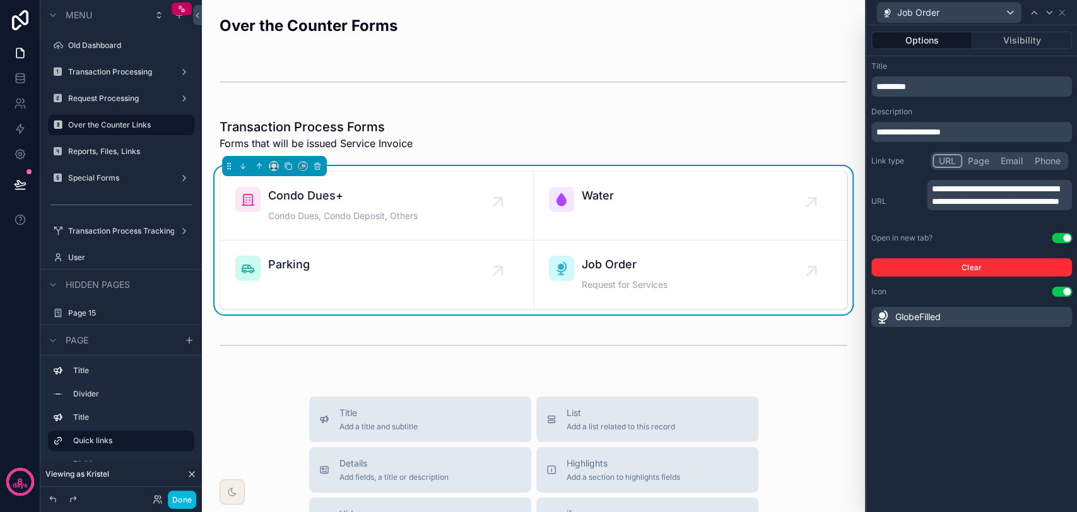
click at [1002, 199] on span "**********" at bounding box center [995, 194] width 127 height 21
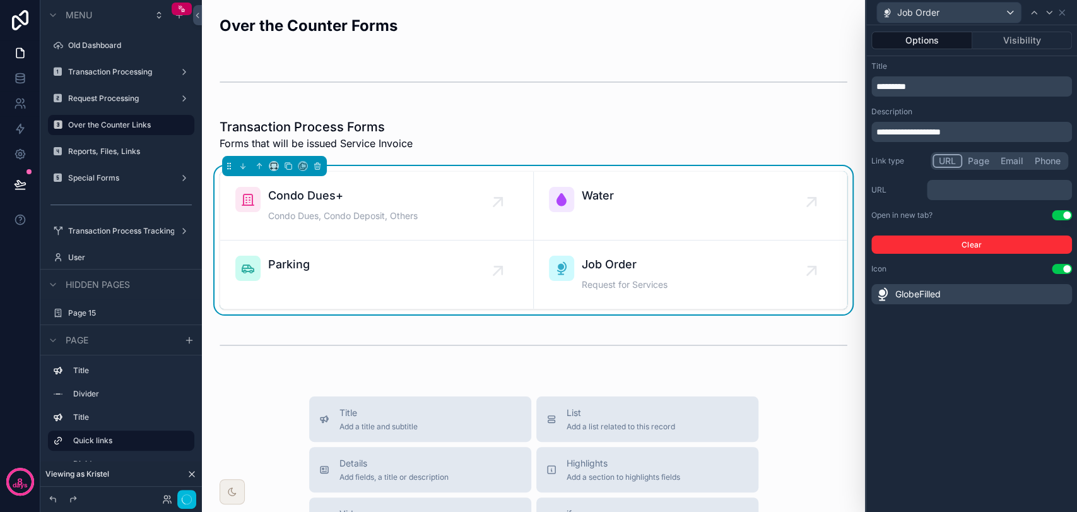
click at [979, 450] on div "**********" at bounding box center [971, 268] width 211 height 486
click at [1062, 14] on icon at bounding box center [1062, 13] width 10 height 10
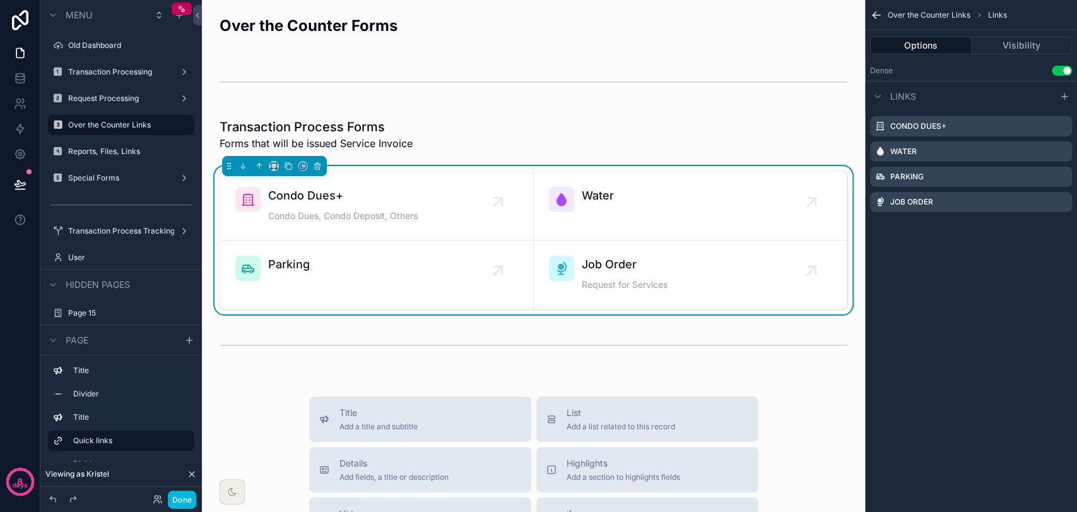
click at [184, 494] on button "Done" at bounding box center [182, 499] width 28 height 18
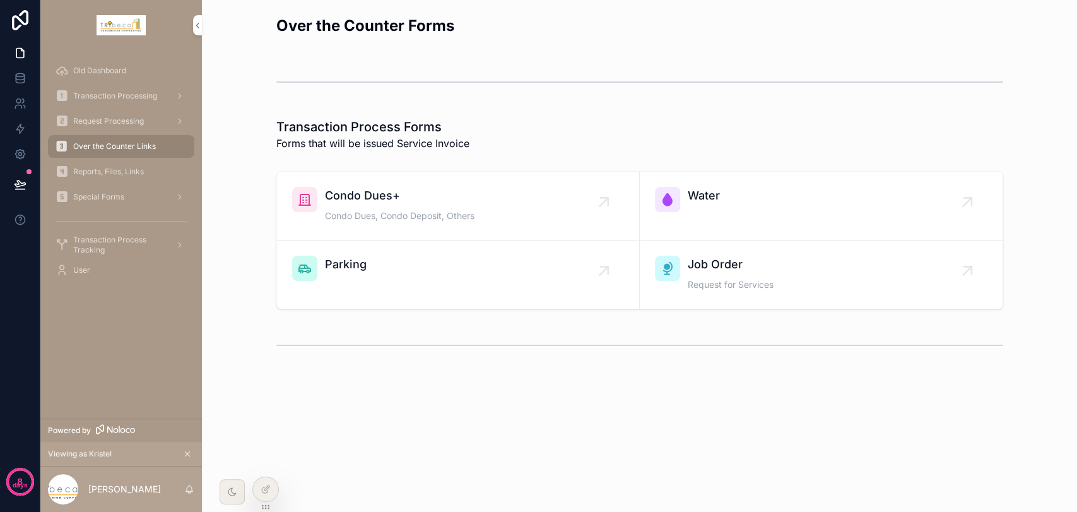
click at [430, 262] on div "Parking" at bounding box center [458, 267] width 332 height 25
click at [705, 263] on span "Job Order" at bounding box center [731, 264] width 86 height 18
click at [701, 208] on div "Water" at bounding box center [704, 199] width 32 height 25
click at [257, 489] on div at bounding box center [265, 489] width 25 height 24
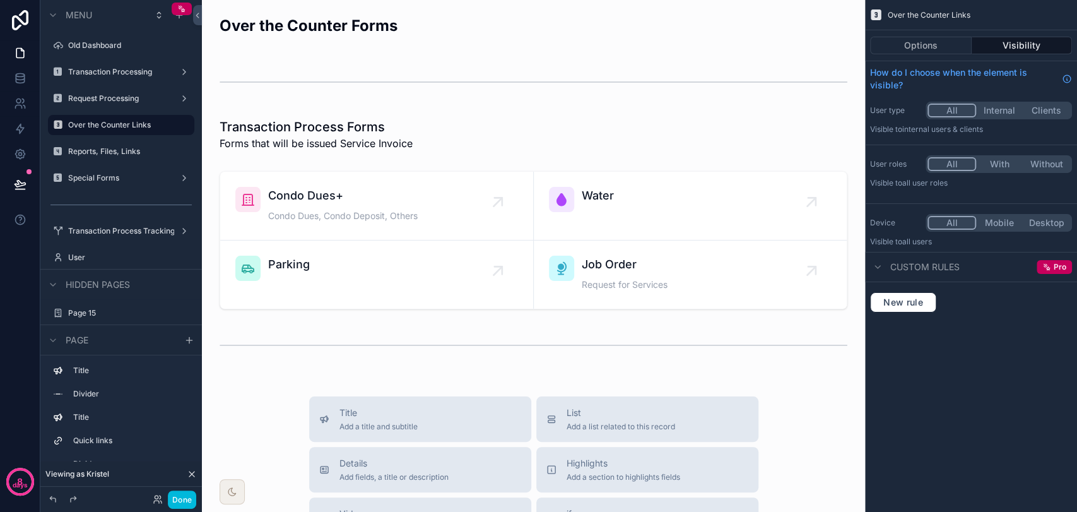
click at [716, 200] on div "scrollable content" at bounding box center [533, 240] width 643 height 148
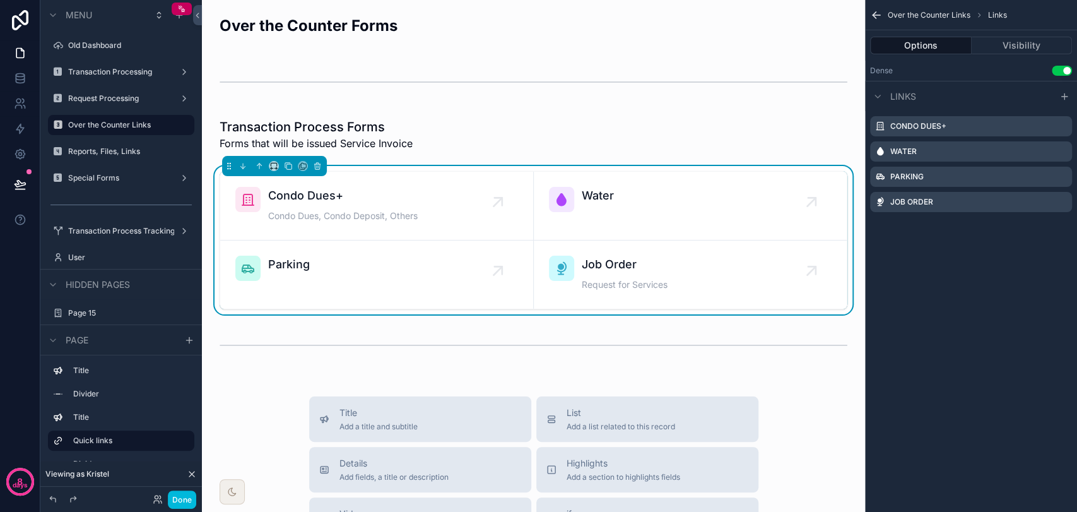
click at [0, 0] on icon "scrollable content" at bounding box center [0, 0] width 0 height 0
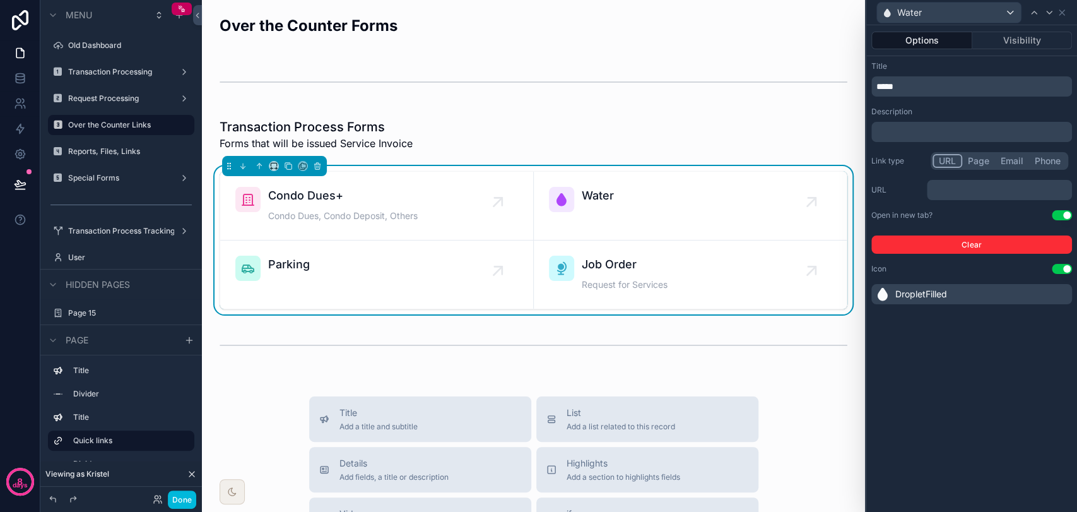
click at [1010, 141] on div "﻿" at bounding box center [971, 132] width 201 height 20
click at [1004, 132] on p "﻿" at bounding box center [972, 132] width 193 height 13
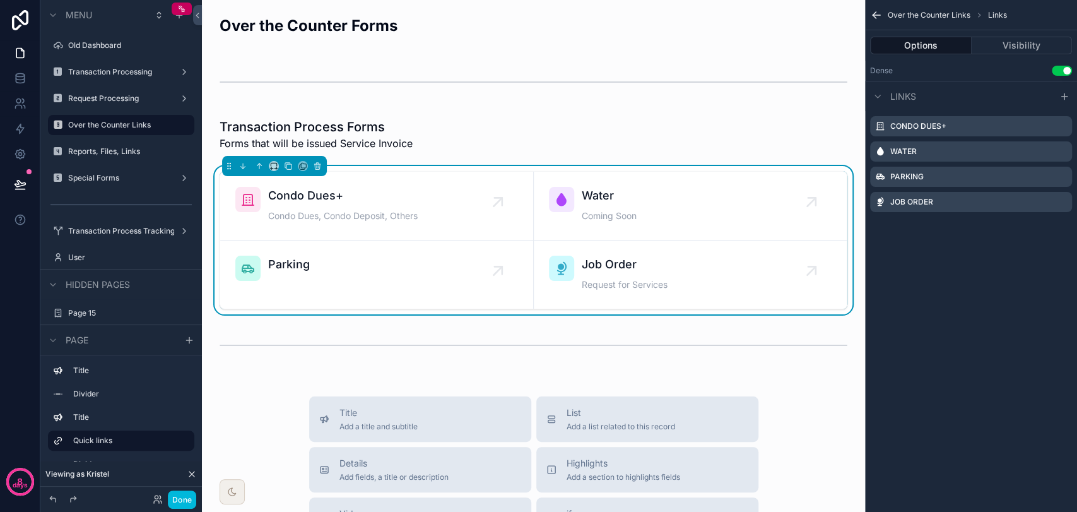
click at [0, 0] on icon "scrollable content" at bounding box center [0, 0] width 0 height 0
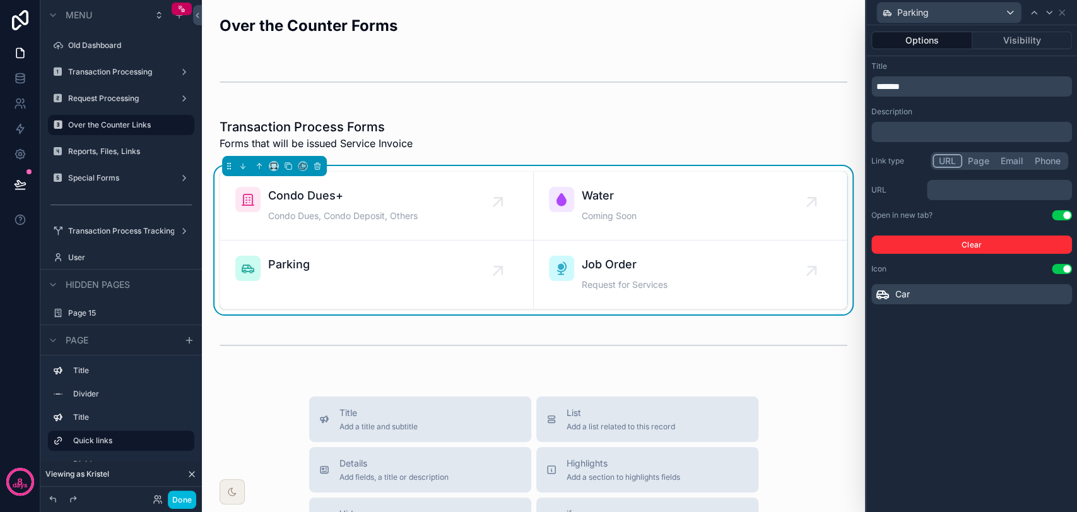
click at [924, 136] on p "﻿" at bounding box center [972, 132] width 193 height 13
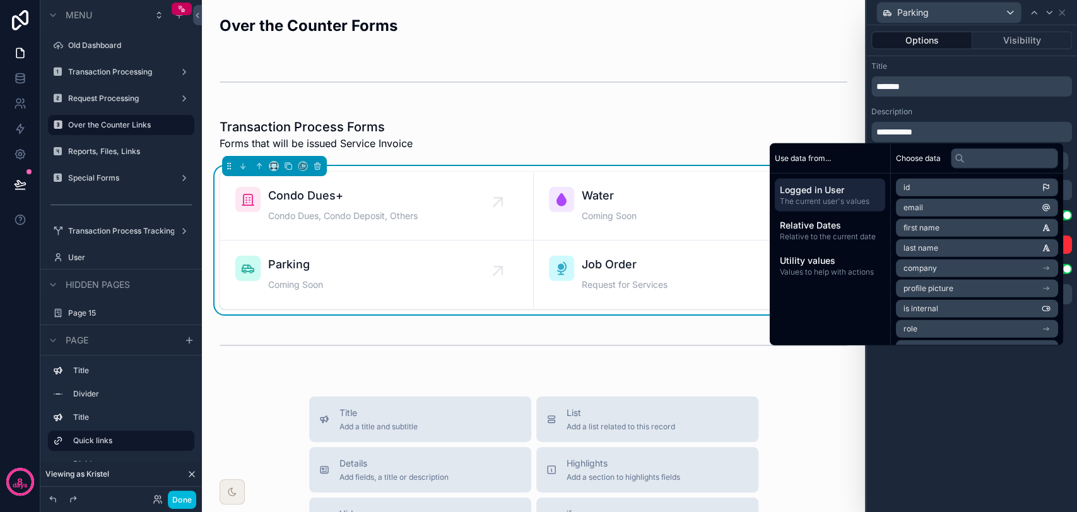
click at [949, 410] on div "**********" at bounding box center [971, 268] width 211 height 486
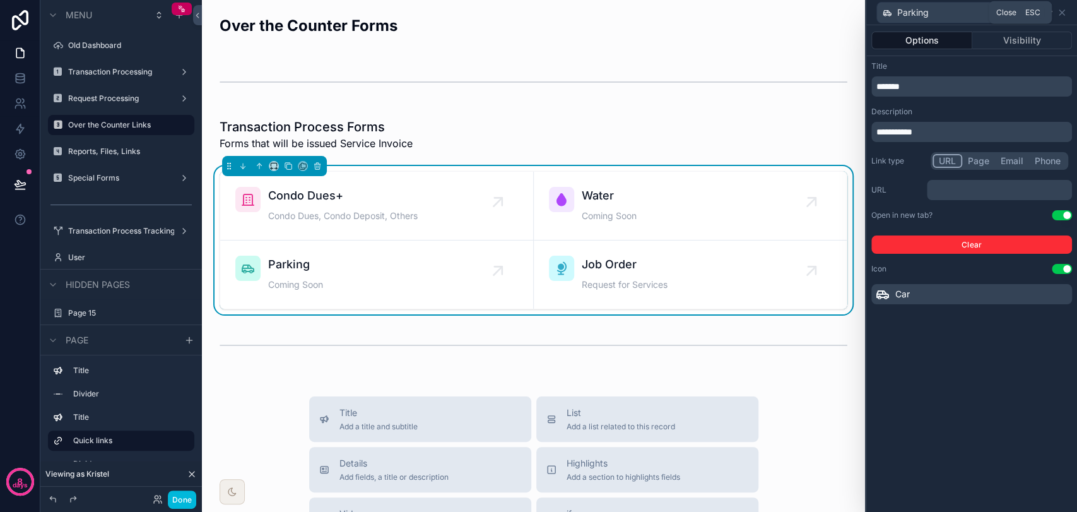
click at [1062, 14] on icon at bounding box center [1062, 13] width 10 height 10
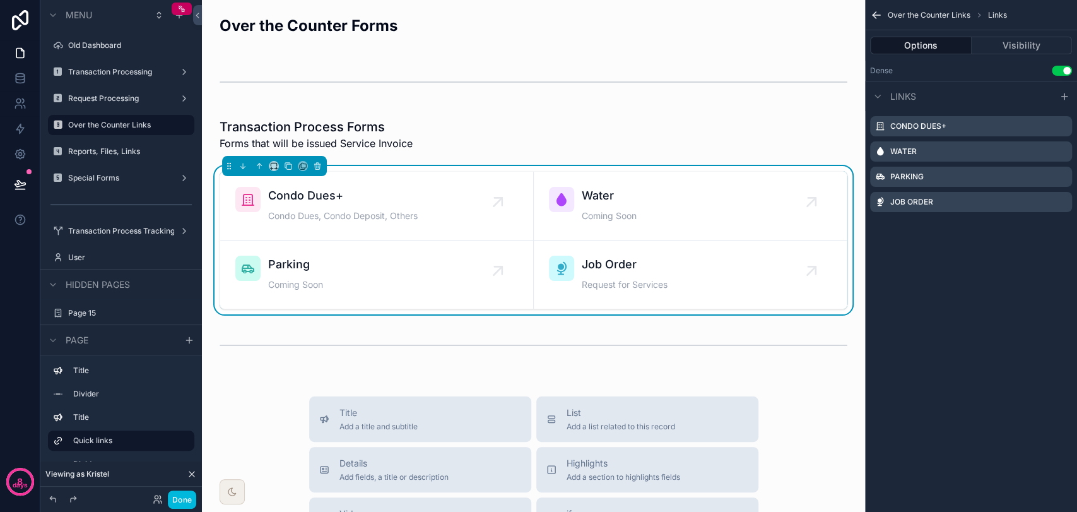
click at [0, 0] on icon "scrollable content" at bounding box center [0, 0] width 0 height 0
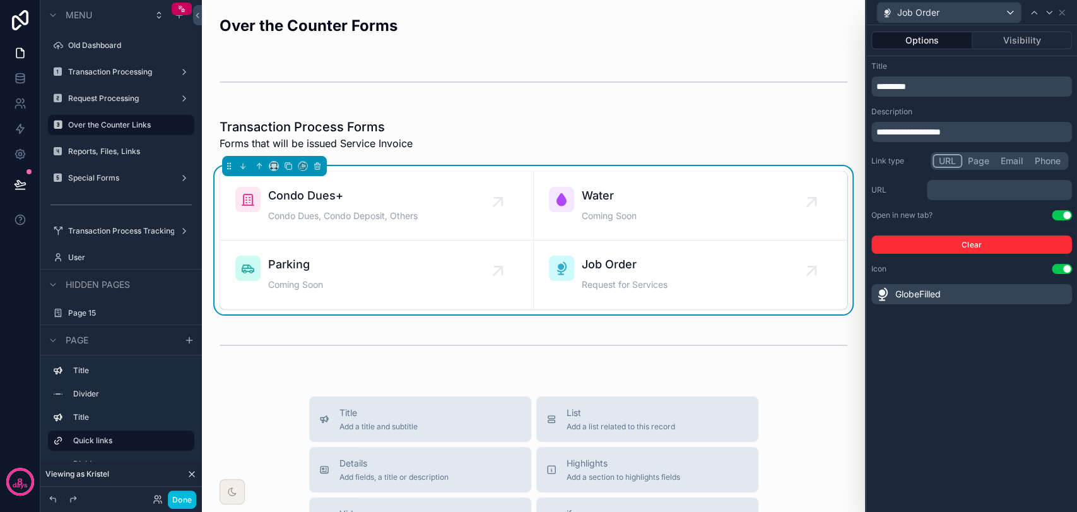
click at [1021, 194] on p "﻿" at bounding box center [1001, 190] width 138 height 13
click at [941, 131] on span "**********" at bounding box center [908, 131] width 64 height 9
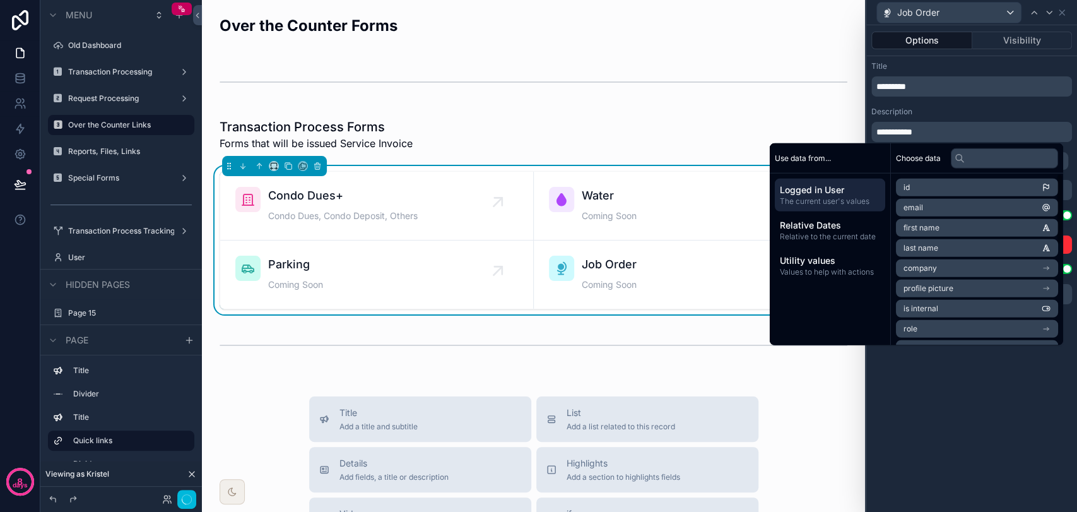
click at [941, 394] on div "**********" at bounding box center [971, 268] width 211 height 486
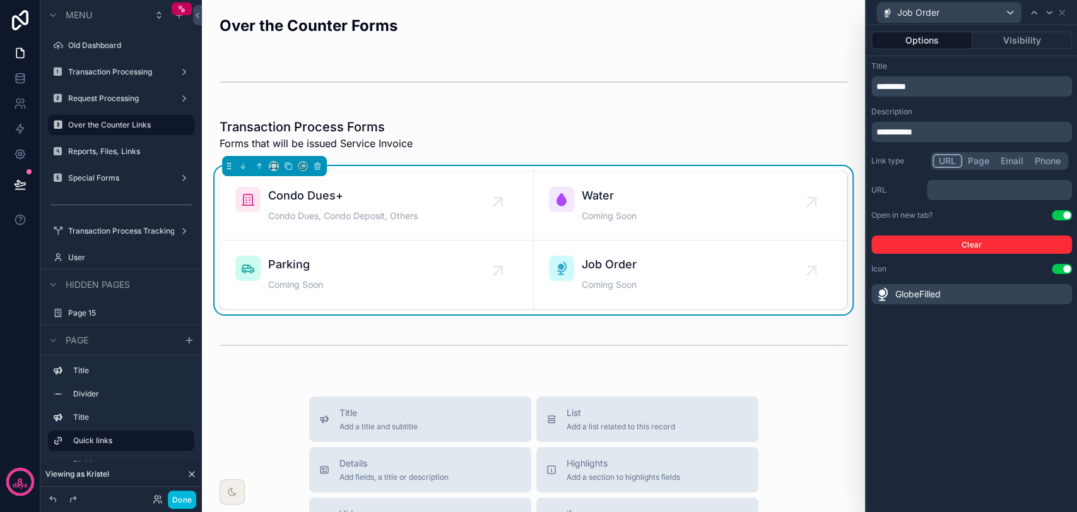
click at [179, 501] on button "Done" at bounding box center [182, 499] width 28 height 18
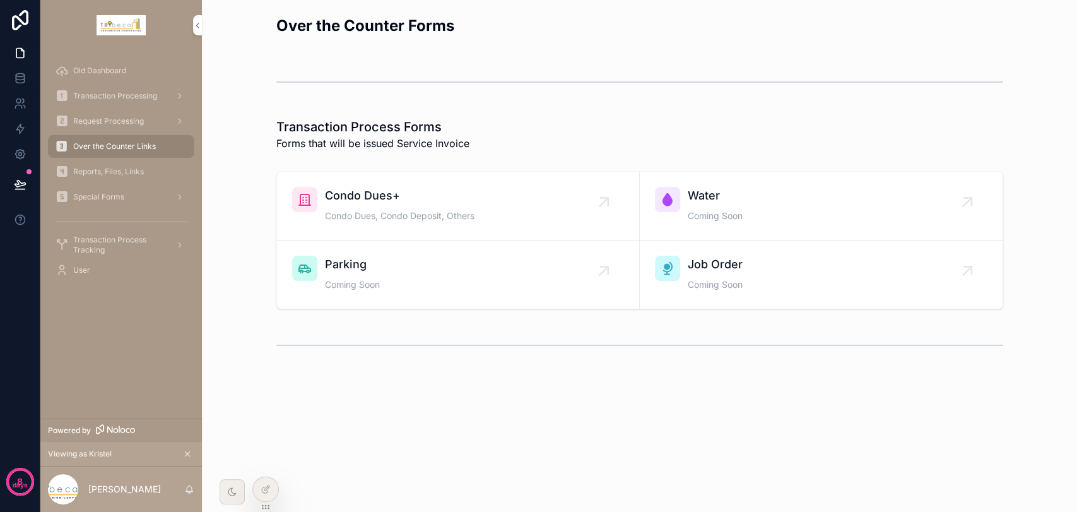
click at [131, 91] on span "Transaction Processing" at bounding box center [115, 96] width 84 height 10
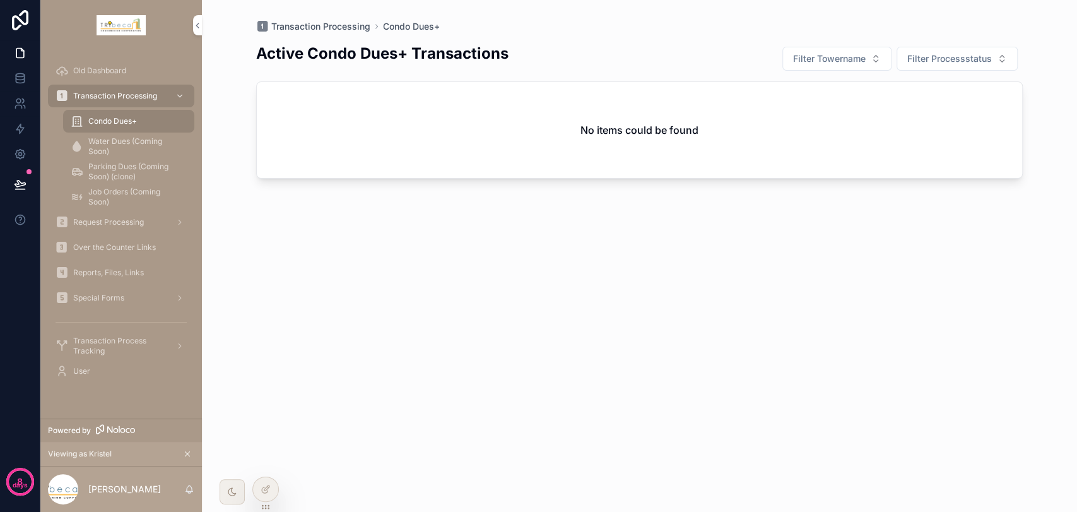
click at [0, 0] on icon at bounding box center [0, 0] width 0 height 0
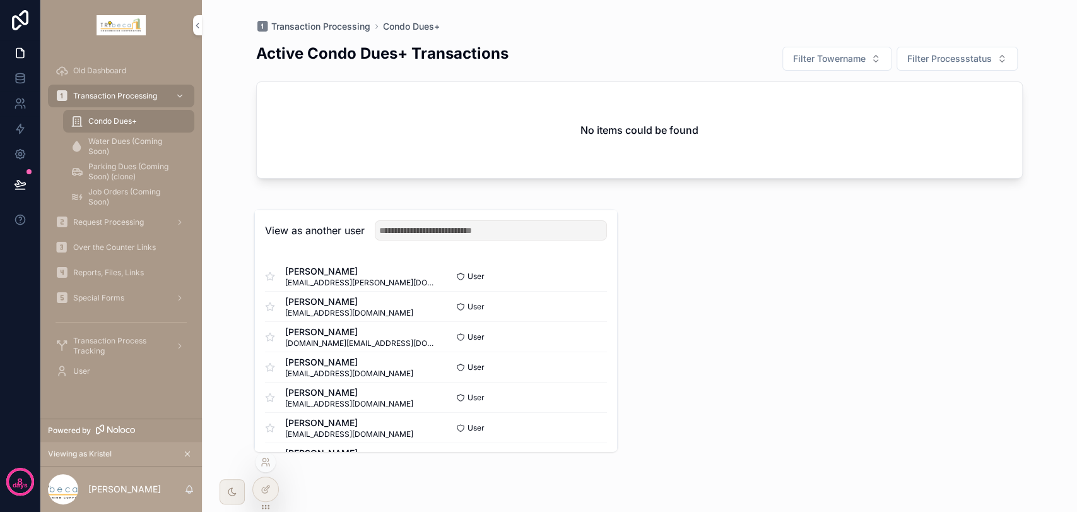
click at [0, 0] on button "Select" at bounding box center [0, 0] width 0 height 0
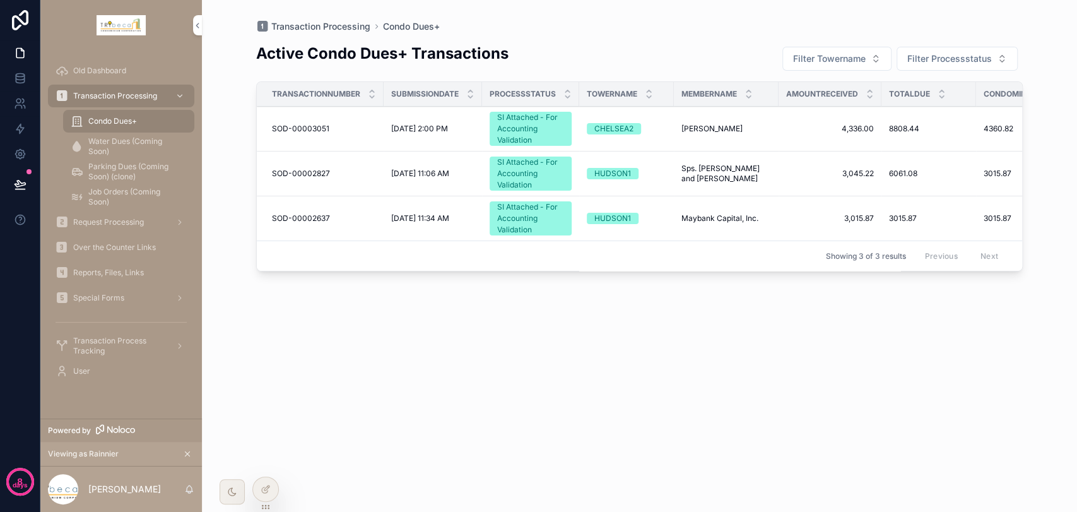
click at [0, 0] on icon at bounding box center [0, 0] width 0 height 0
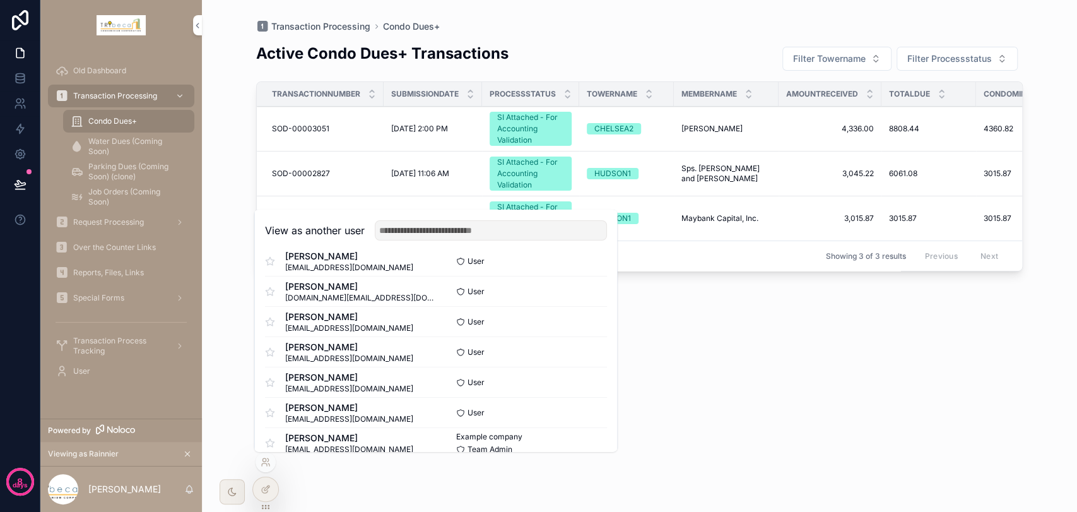
scroll to position [62, 0]
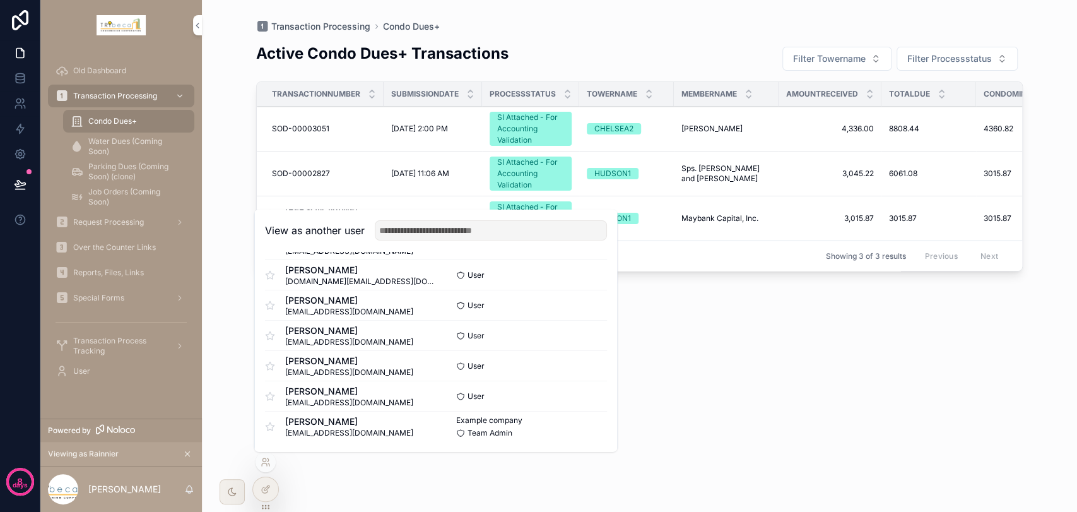
click at [0, 0] on button "Select" at bounding box center [0, 0] width 0 height 0
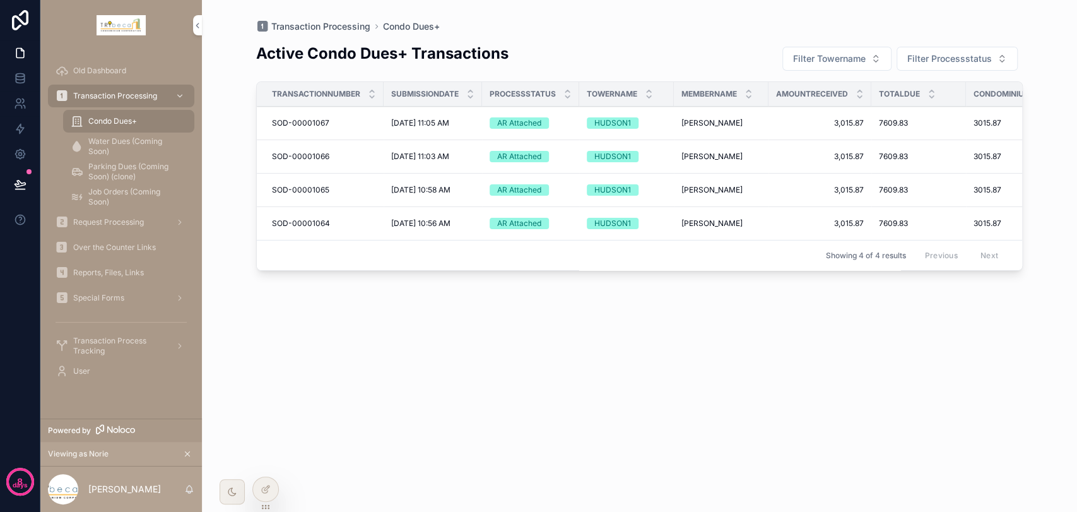
click at [144, 339] on span "Transaction Process Tracking" at bounding box center [119, 346] width 92 height 20
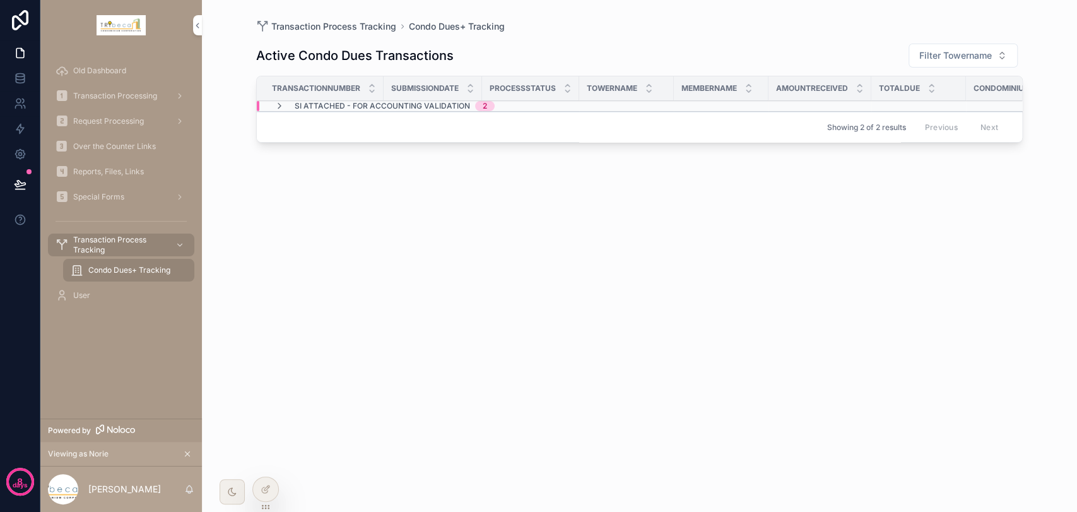
click at [286, 103] on div "SI Attached - For Accounting Validation 2" at bounding box center [384, 106] width 220 height 10
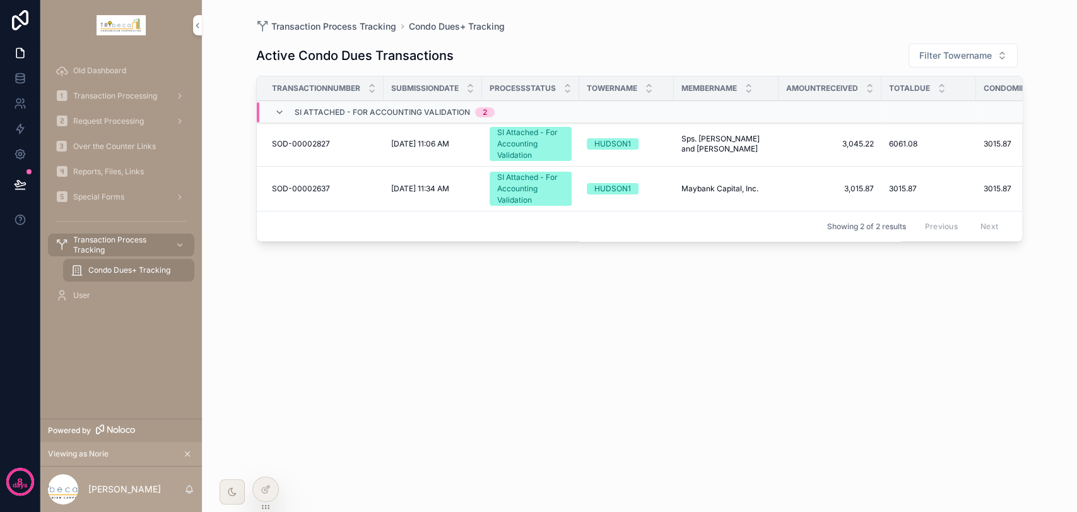
click at [278, 114] on icon "scrollable content" at bounding box center [279, 112] width 10 height 10
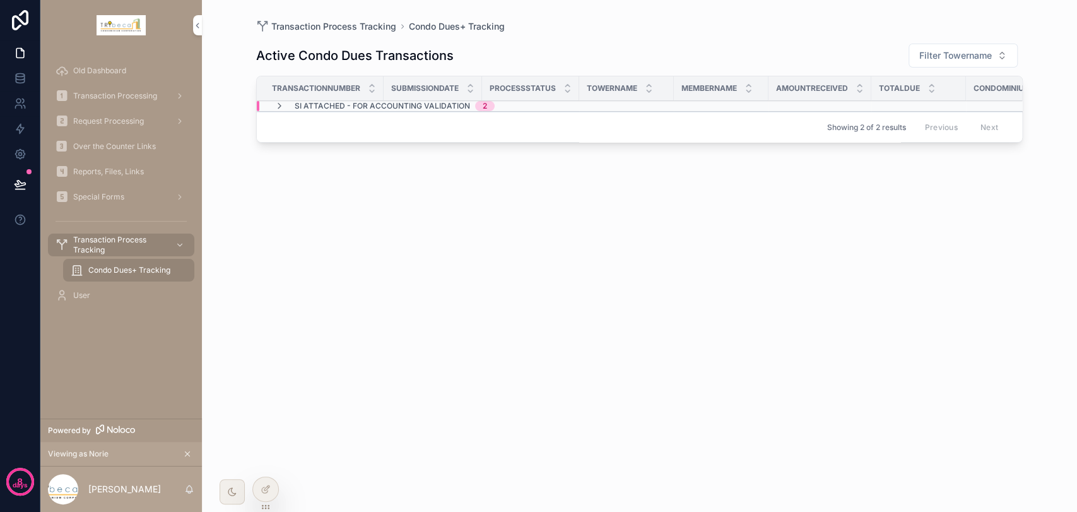
click at [146, 97] on span "Transaction Processing" at bounding box center [115, 96] width 84 height 10
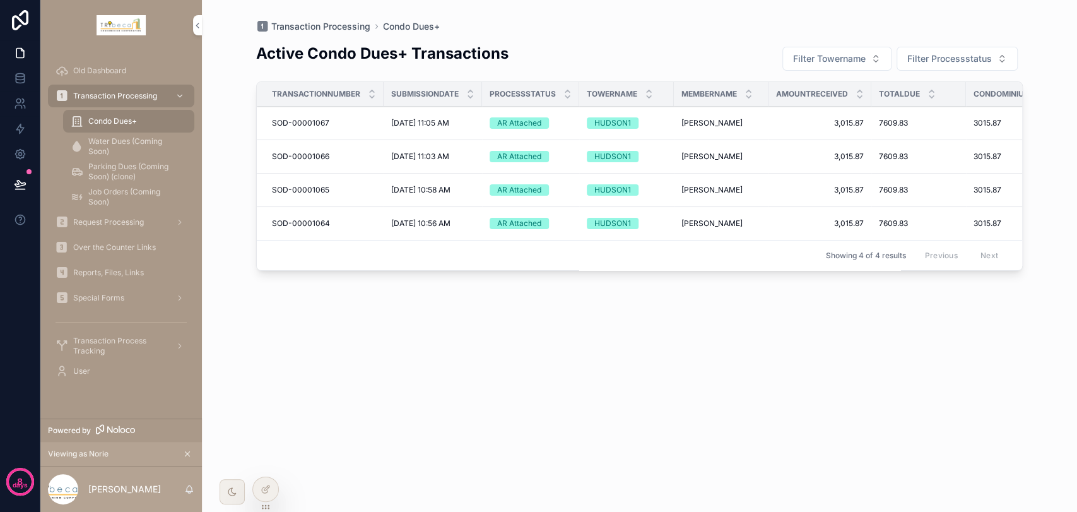
click at [657, 128] on td "HUDSON1" at bounding box center [626, 123] width 95 height 33
click at [636, 126] on span "HUDSON1" at bounding box center [613, 122] width 52 height 11
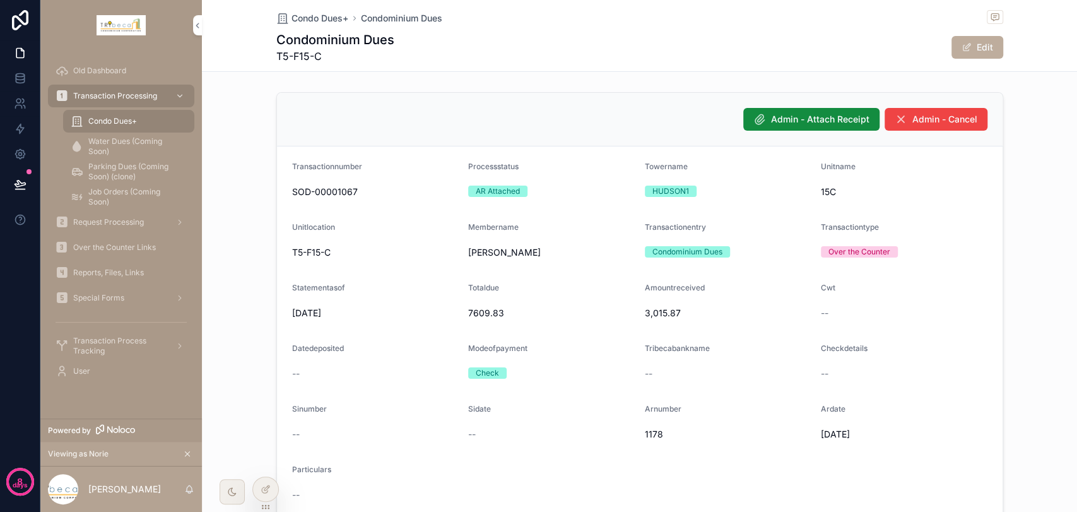
click at [134, 139] on span "Water Dues (Coming Soon)" at bounding box center [134, 146] width 93 height 20
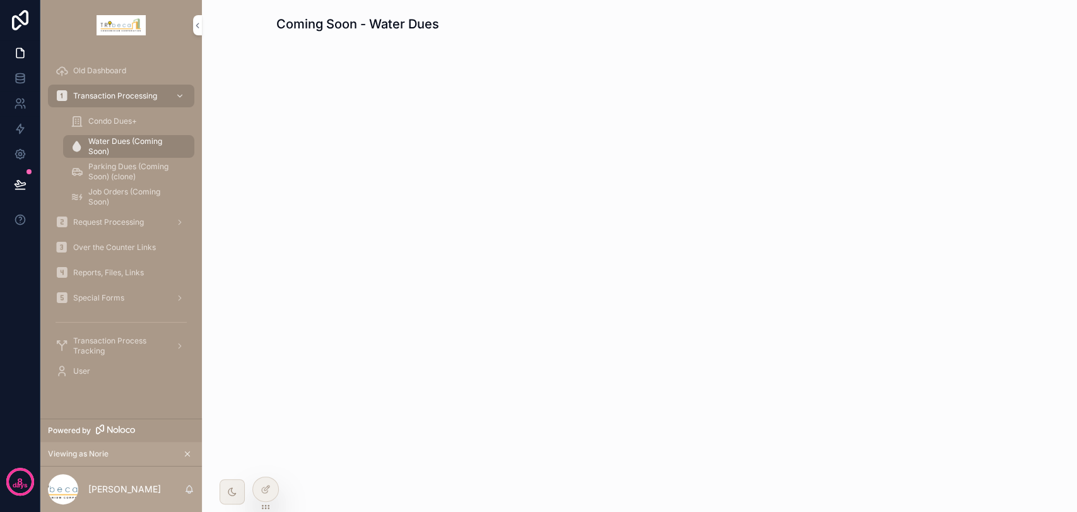
click at [134, 120] on span "Condo Dues+" at bounding box center [112, 121] width 49 height 10
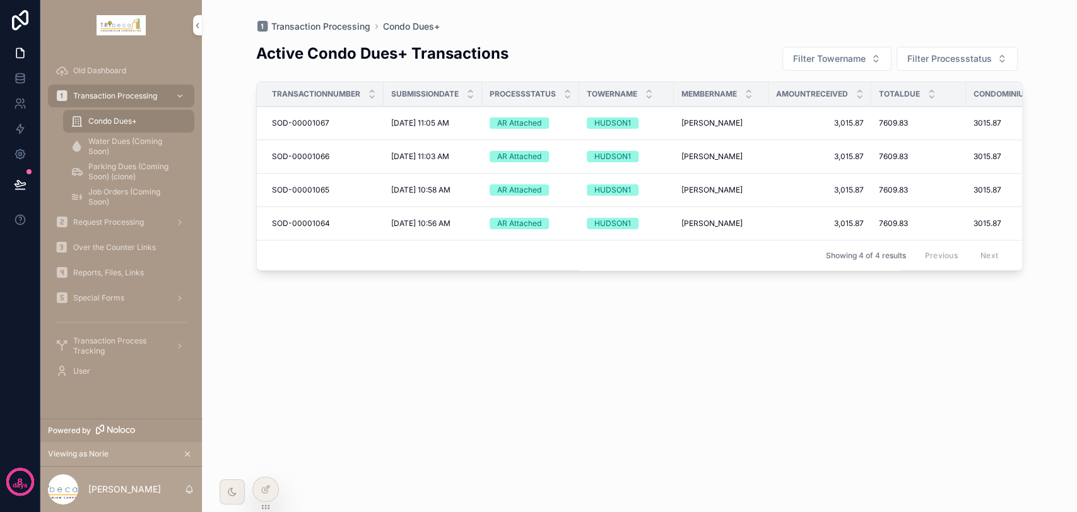
click at [134, 68] on div "Old Dashboard" at bounding box center [121, 71] width 131 height 20
